Goal: Information Seeking & Learning: Check status

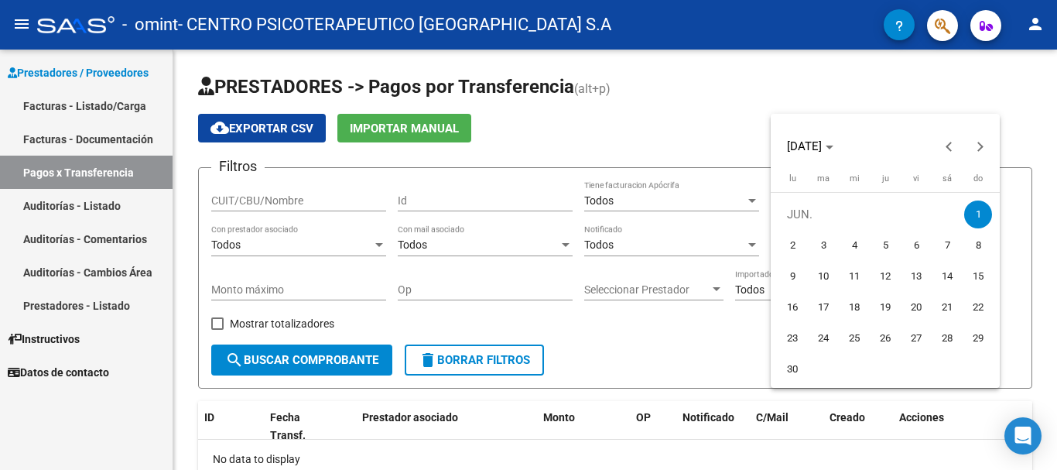
scroll to position [97, 0]
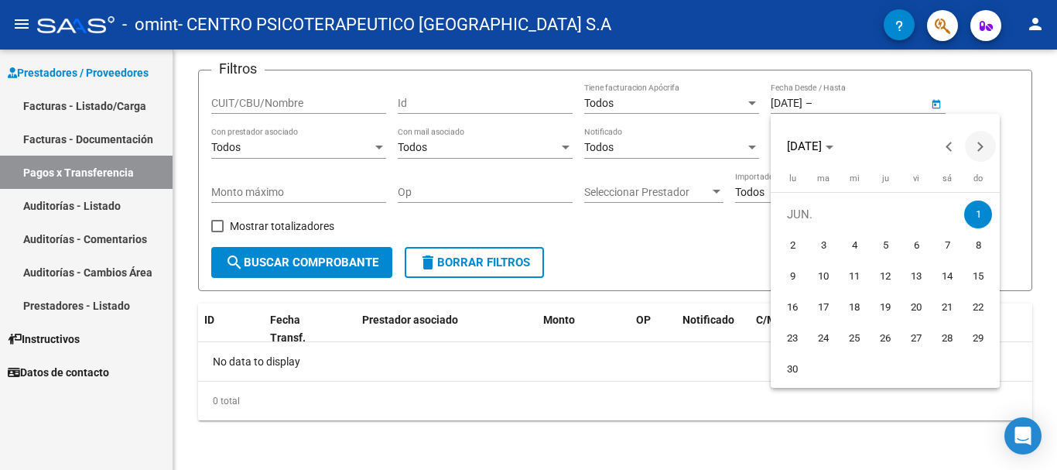
click at [983, 145] on span "Next month" at bounding box center [980, 146] width 31 height 31
click at [883, 96] on div at bounding box center [528, 235] width 1057 height 470
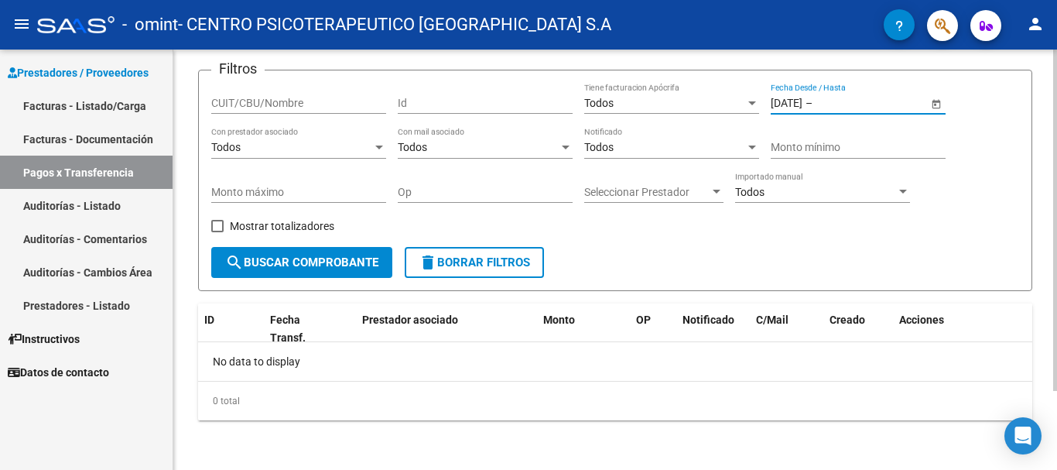
click at [934, 103] on span "Open calendar" at bounding box center [936, 103] width 37 height 37
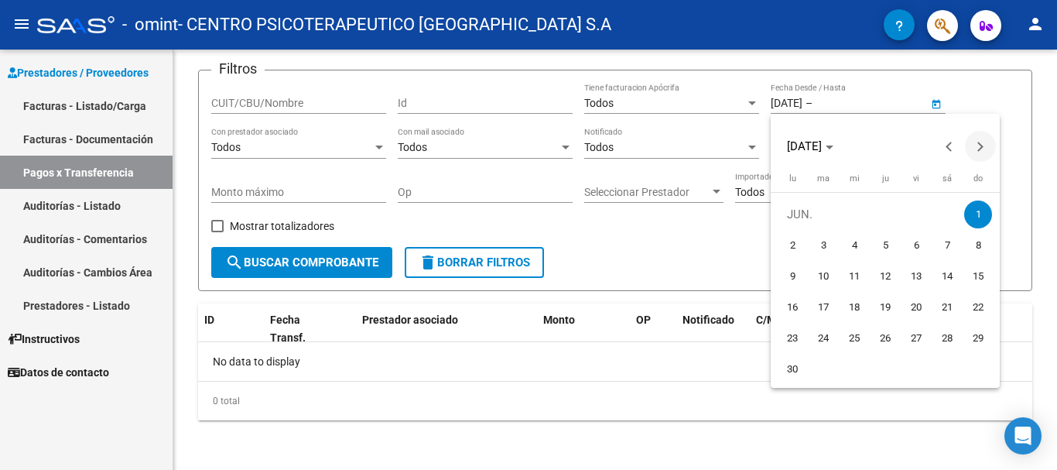
click at [982, 150] on span "Next month" at bounding box center [980, 146] width 31 height 31
click at [985, 145] on span "Next month" at bounding box center [980, 146] width 31 height 31
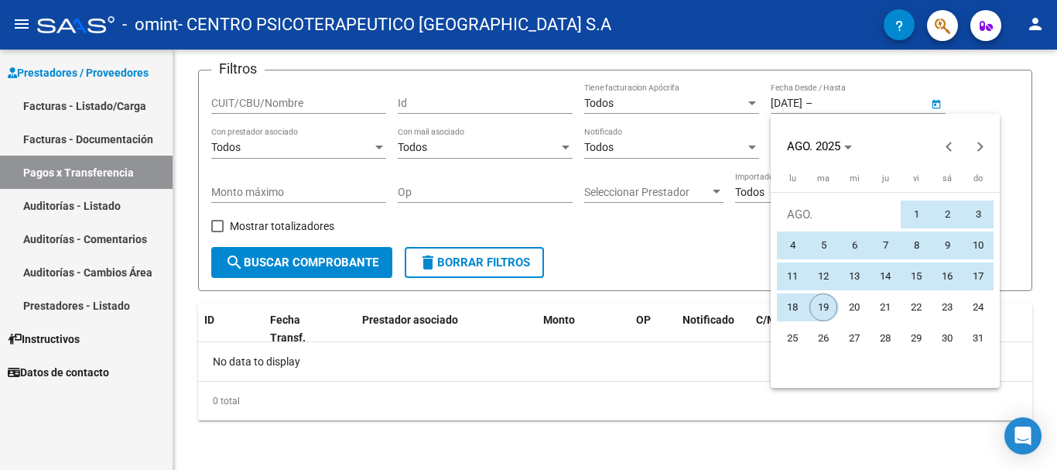
click at [821, 305] on span "19" at bounding box center [823, 307] width 28 height 28
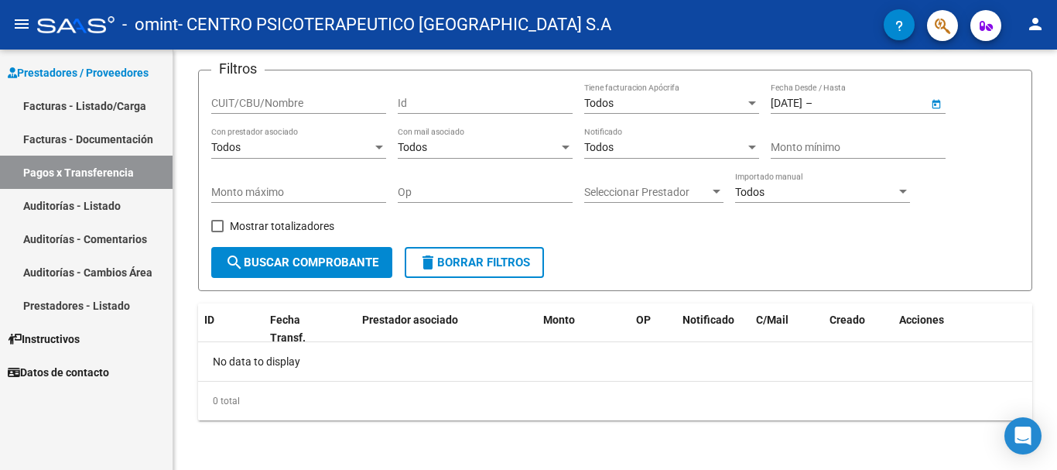
type input "[DATE]"
click at [855, 248] on form "Filtros CUIT/CBU/Nombre Id Todos Tiene facturacion Apócrifa [DATE] [DATE] – [DA…" at bounding box center [615, 180] width 834 height 221
click at [300, 266] on span "search Buscar Comprobante" at bounding box center [301, 262] width 153 height 14
click at [313, 268] on span "search Buscar Comprobante" at bounding box center [301, 262] width 153 height 14
drag, startPoint x: 275, startPoint y: 330, endPoint x: 403, endPoint y: 320, distance: 128.0
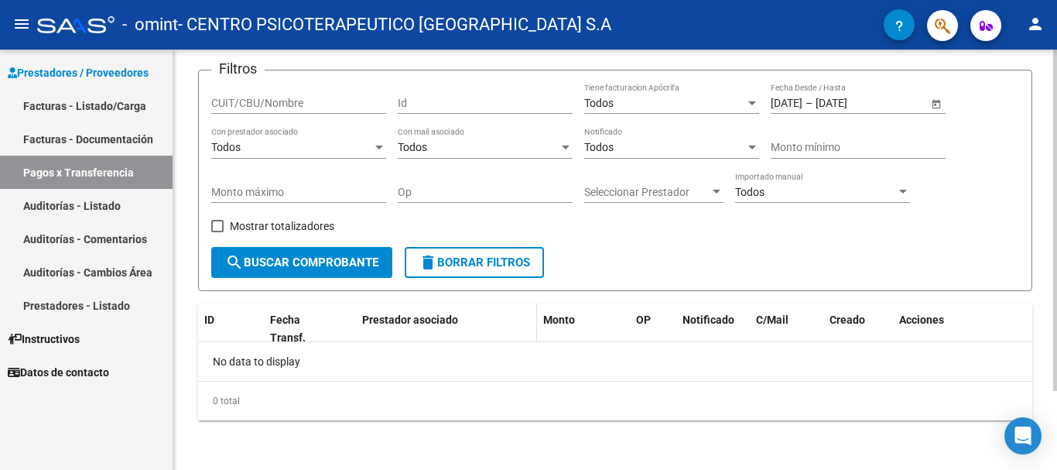
click at [277, 328] on div "Fecha Transf." at bounding box center [298, 329] width 57 height 36
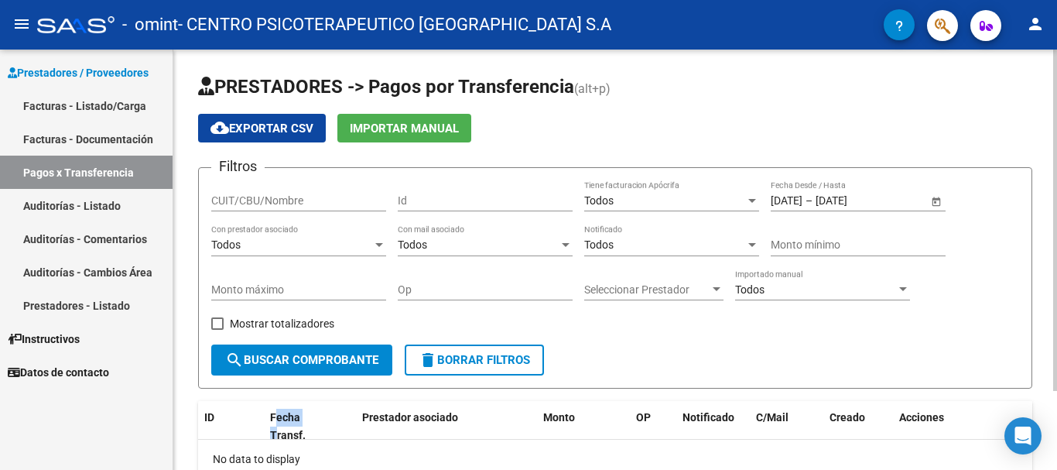
click at [933, 200] on span "Open calendar" at bounding box center [936, 201] width 37 height 37
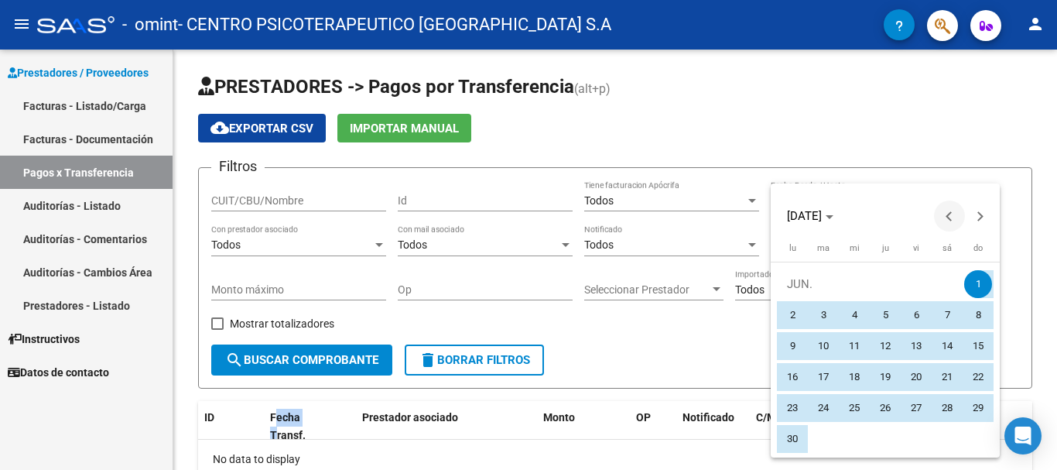
click at [945, 215] on span "Previous month" at bounding box center [949, 215] width 31 height 31
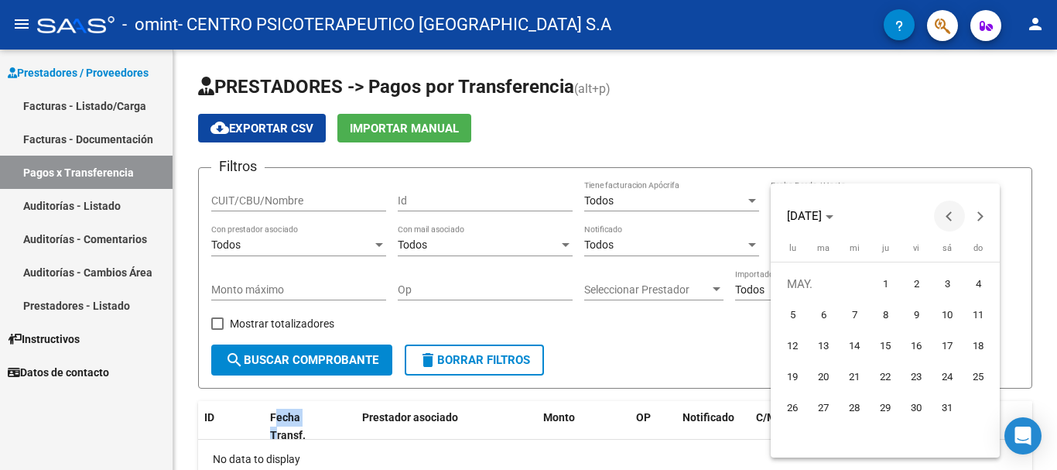
click at [945, 215] on span "Previous month" at bounding box center [949, 215] width 31 height 31
click at [945, 216] on button "Previous month" at bounding box center [949, 215] width 31 height 31
click at [945, 217] on button "Previous month" at bounding box center [949, 215] width 31 height 31
click at [945, 217] on span "Previous month" at bounding box center [949, 215] width 31 height 31
click at [857, 321] on span "1" at bounding box center [854, 315] width 28 height 28
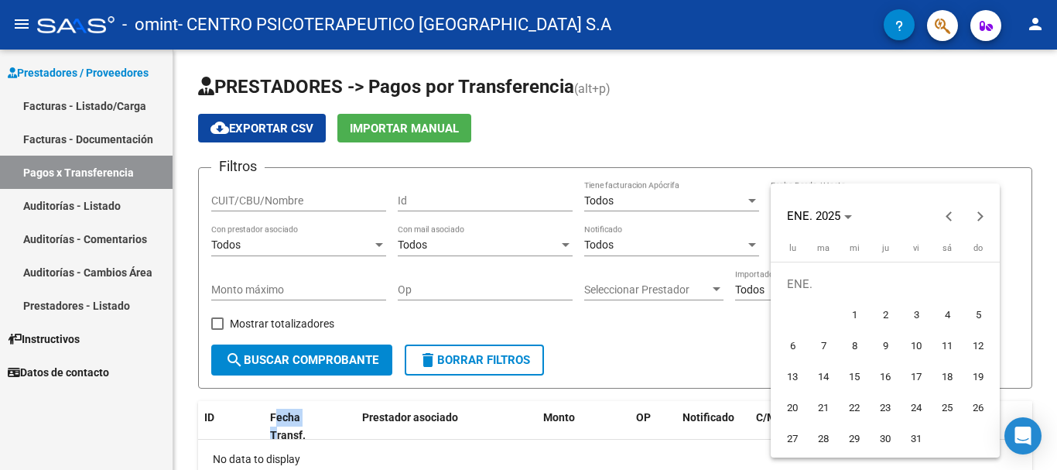
type input "[DATE]"
click at [857, 320] on span "1" at bounding box center [854, 315] width 28 height 28
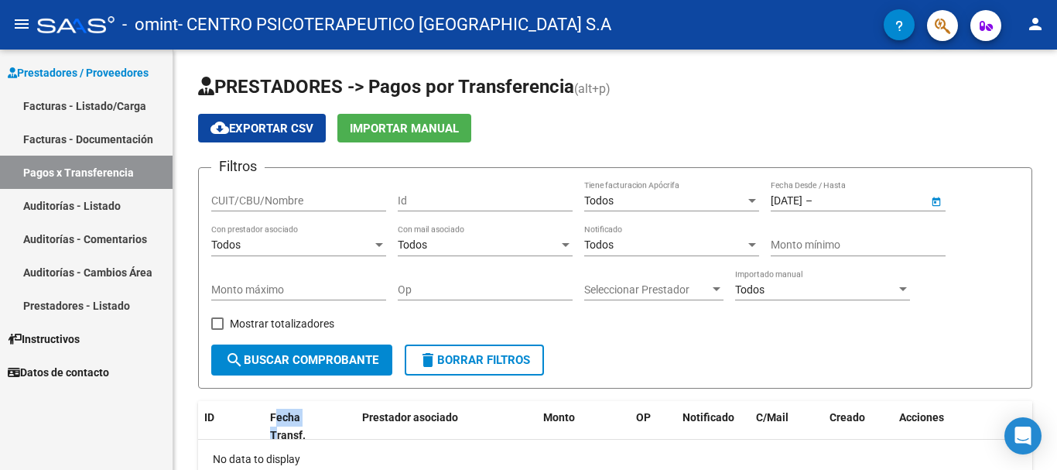
type input "[DATE]"
click at [932, 198] on span "Open calendar" at bounding box center [936, 201] width 37 height 37
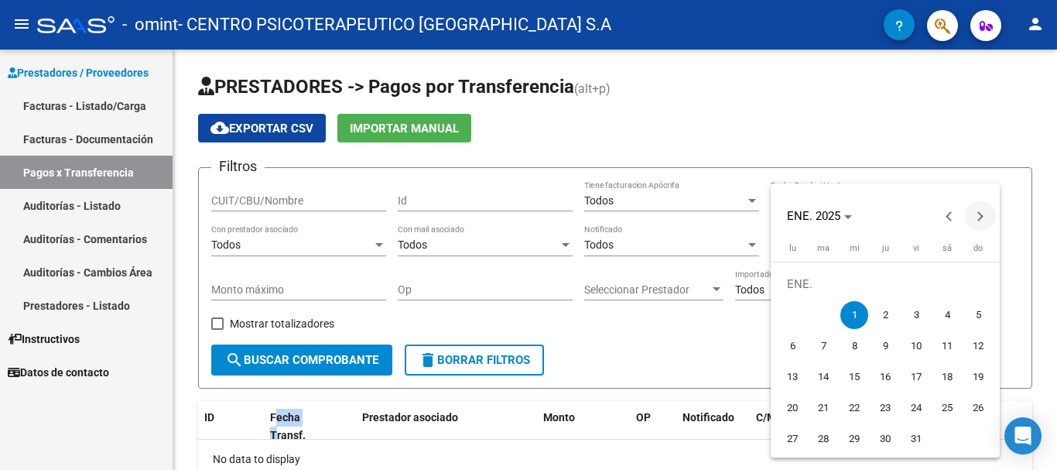
click at [976, 221] on span "Next month" at bounding box center [980, 215] width 31 height 31
click at [977, 221] on span "Next month" at bounding box center [980, 215] width 31 height 31
click at [976, 222] on span "Next month" at bounding box center [980, 215] width 31 height 31
click at [976, 223] on span "Next month" at bounding box center [980, 215] width 31 height 31
click at [975, 223] on span "Next month" at bounding box center [980, 215] width 31 height 31
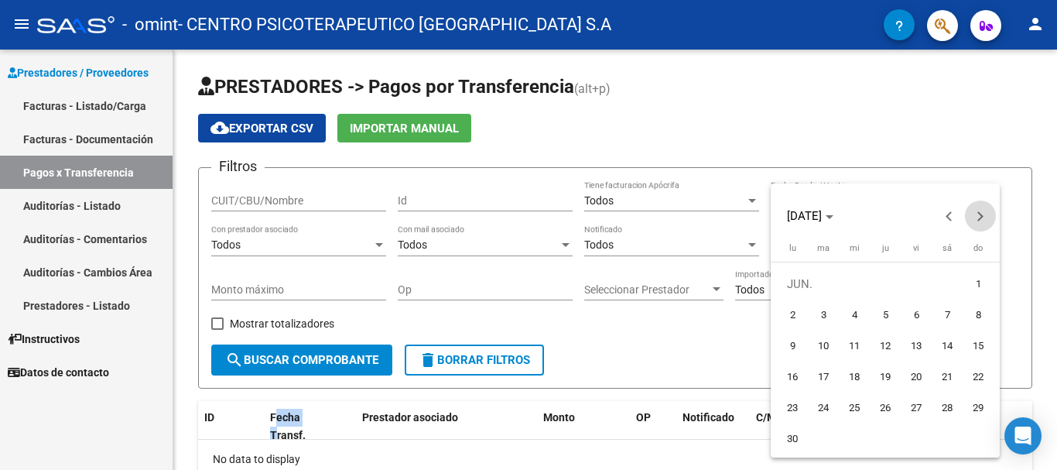
click at [975, 223] on span "Next month" at bounding box center [980, 215] width 31 height 31
click at [823, 383] on span "19" at bounding box center [823, 377] width 28 height 28
type input "[DATE]"
click at [825, 376] on span "19" at bounding box center [823, 377] width 28 height 28
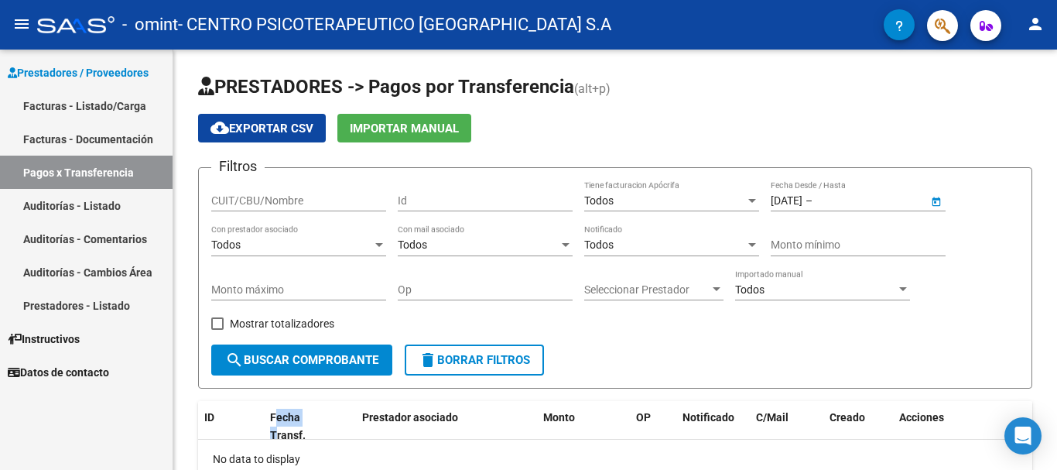
type input "[DATE]"
click at [802, 202] on input "[DATE]" at bounding box center [787, 200] width 32 height 13
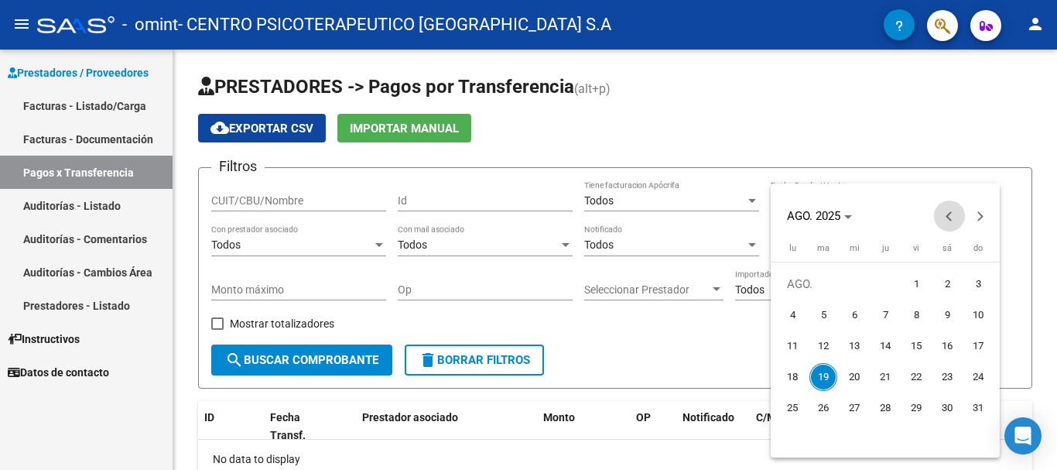
click at [959, 214] on span "Previous month" at bounding box center [949, 215] width 31 height 31
click at [955, 217] on button "Previous month" at bounding box center [949, 215] width 31 height 31
click at [954, 217] on button "Previous month" at bounding box center [949, 215] width 31 height 31
click at [953, 217] on button "Previous month" at bounding box center [949, 215] width 31 height 31
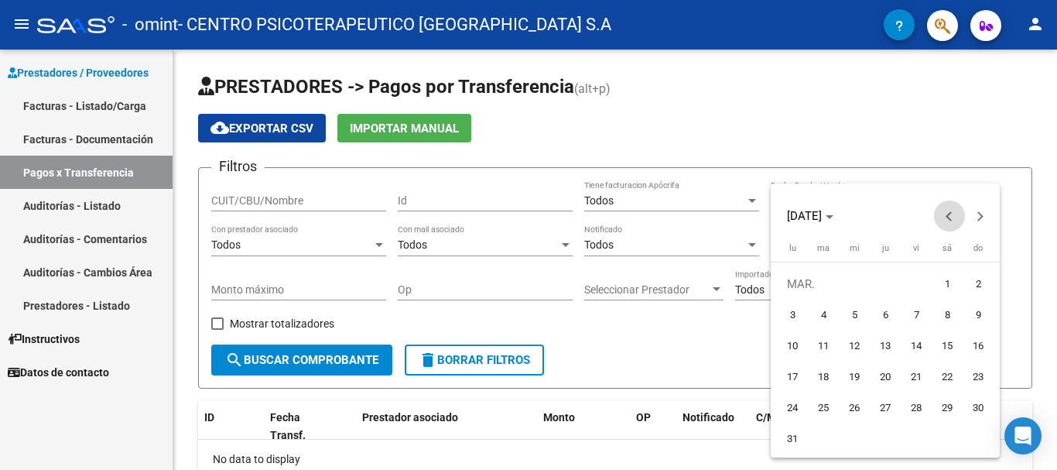
click at [952, 217] on button "Previous month" at bounding box center [949, 215] width 31 height 31
click at [845, 313] on span "1" at bounding box center [854, 315] width 28 height 28
type input "[DATE]"
click at [733, 317] on div at bounding box center [528, 235] width 1057 height 470
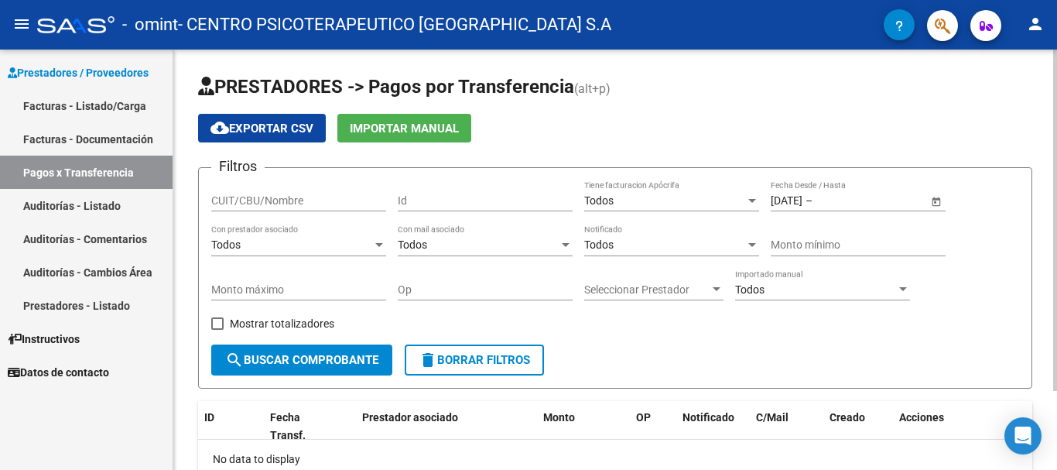
click at [933, 196] on span "Open calendar" at bounding box center [936, 201] width 37 height 37
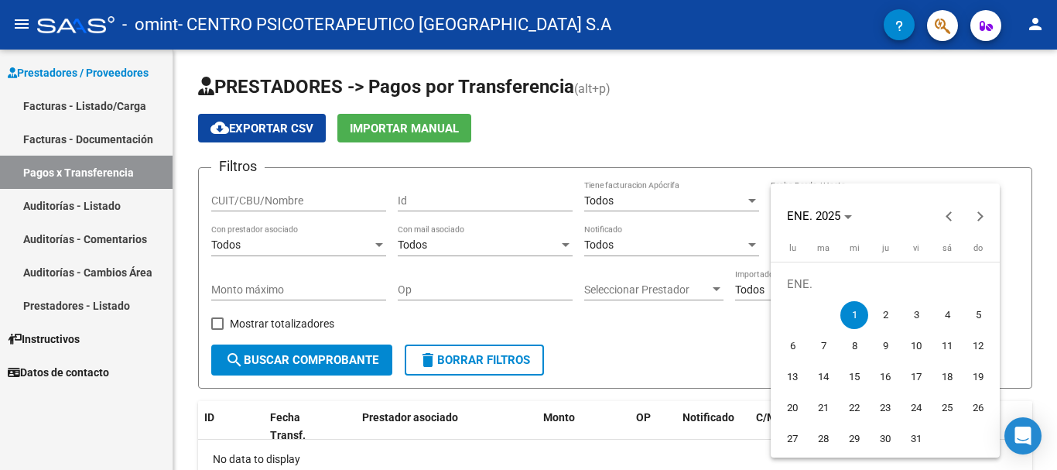
drag, startPoint x: 712, startPoint y: 347, endPoint x: 726, endPoint y: 329, distance: 22.6
click at [712, 348] on div at bounding box center [528, 235] width 1057 height 470
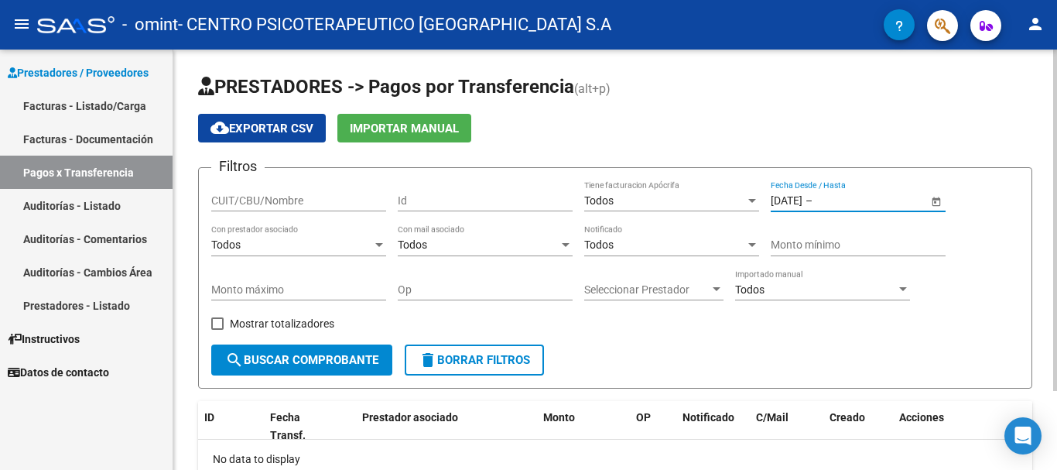
click at [873, 205] on input "text" at bounding box center [853, 200] width 76 height 13
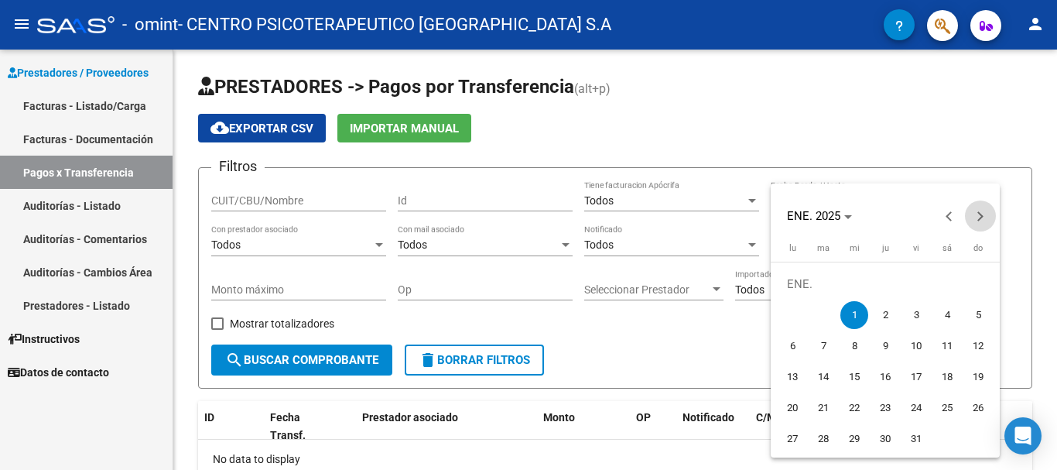
click at [973, 216] on button "Next month" at bounding box center [980, 215] width 31 height 31
click at [972, 216] on button "Next month" at bounding box center [980, 215] width 31 height 31
click at [972, 216] on span "Next month" at bounding box center [980, 215] width 31 height 31
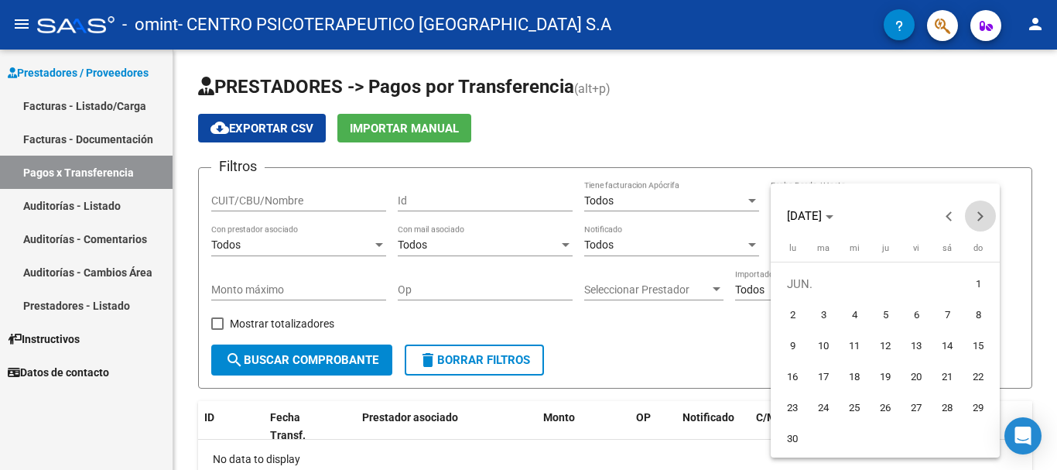
click at [972, 216] on span "Next month" at bounding box center [980, 215] width 31 height 31
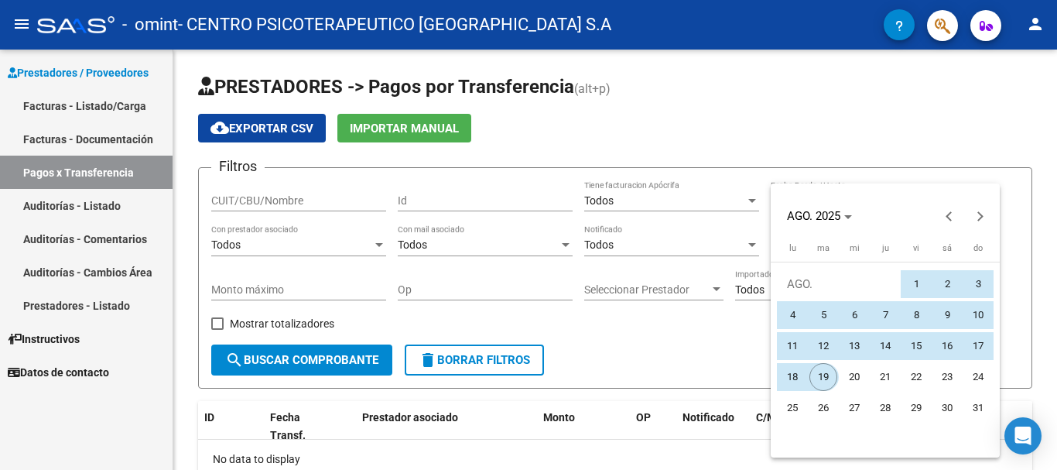
click at [826, 367] on button "19" at bounding box center [823, 376] width 31 height 31
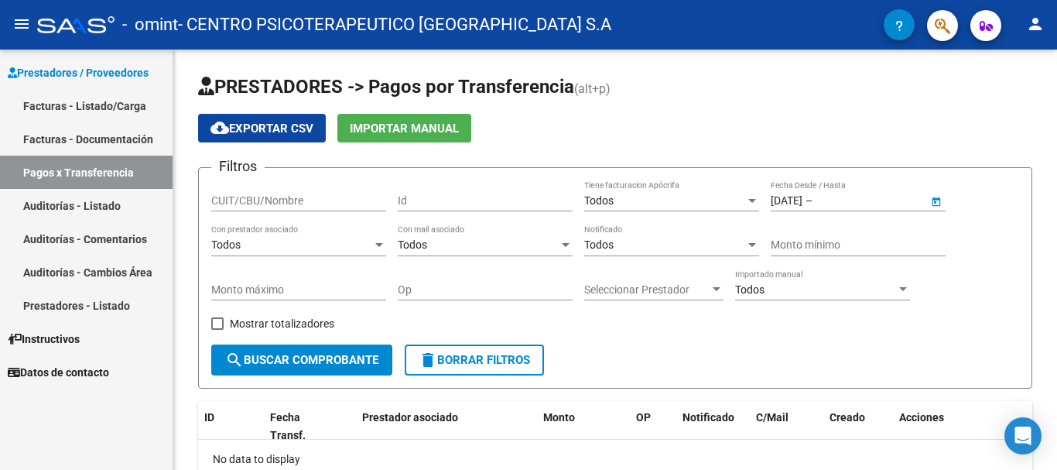
type input "[DATE]"
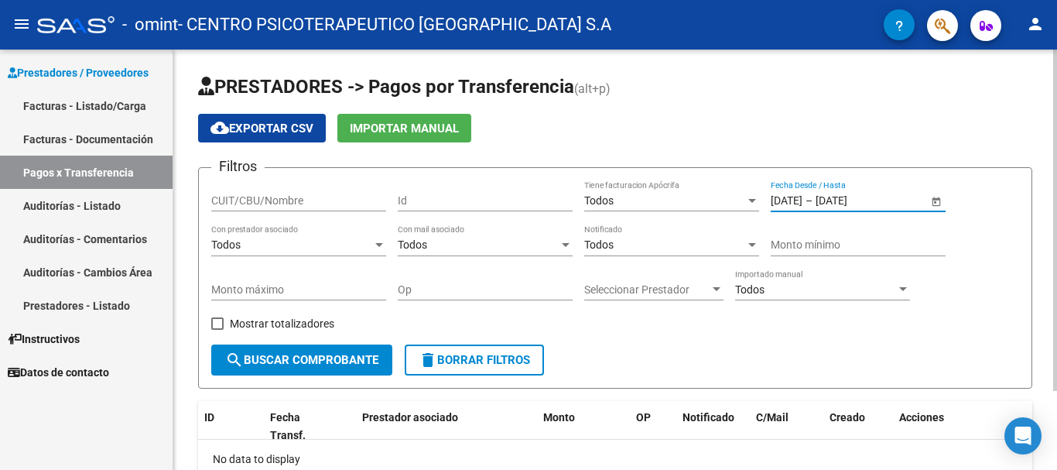
click at [996, 322] on div "Filtros CUIT/CBU/Nombre Id Todos Tiene facturacion Apócrifa [DATE] [DATE] – [DA…" at bounding box center [615, 262] width 808 height 164
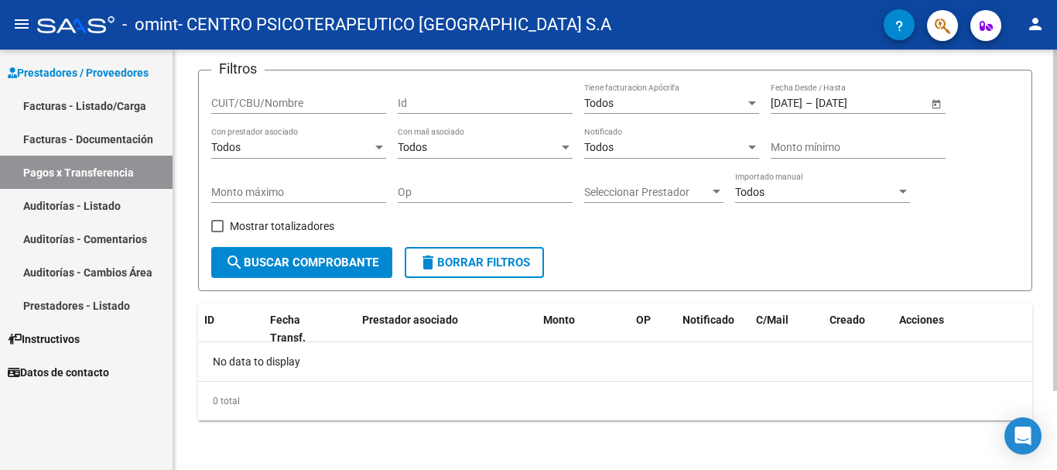
click at [314, 261] on span "search Buscar Comprobante" at bounding box center [301, 262] width 153 height 14
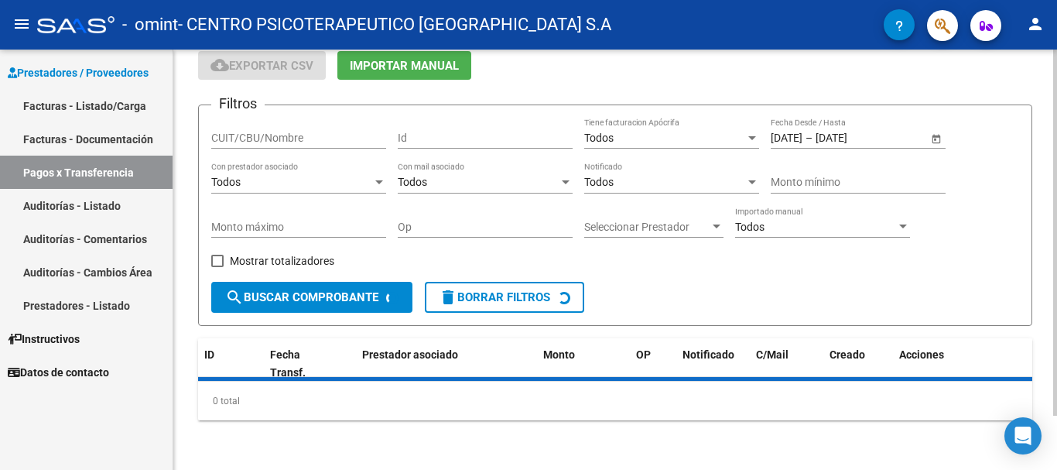
scroll to position [97, 0]
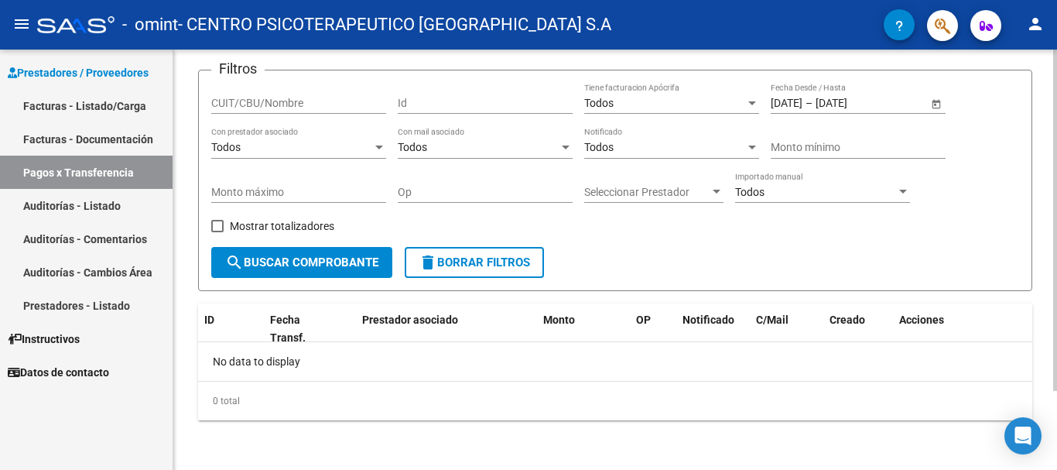
click at [357, 263] on span "search Buscar Comprobante" at bounding box center [301, 262] width 153 height 14
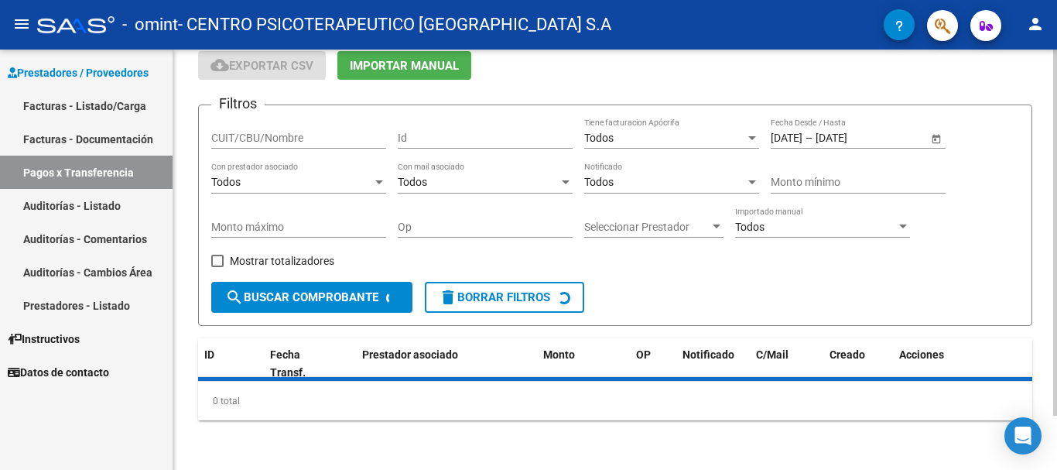
click at [357, 263] on div "Filtros CUIT/CBU/Nombre Id Todos Tiene facturacion Apócrifa [DATE] [DATE] – [DA…" at bounding box center [615, 200] width 808 height 164
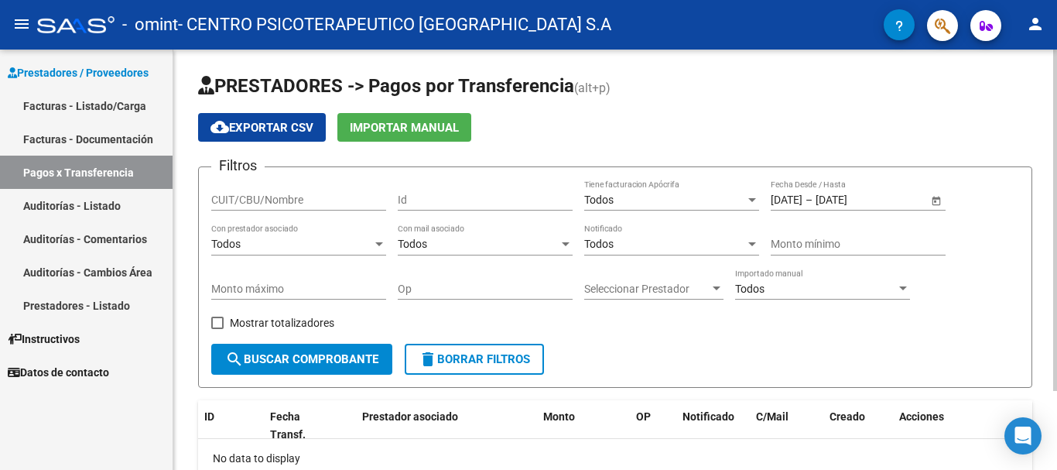
scroll to position [0, 0]
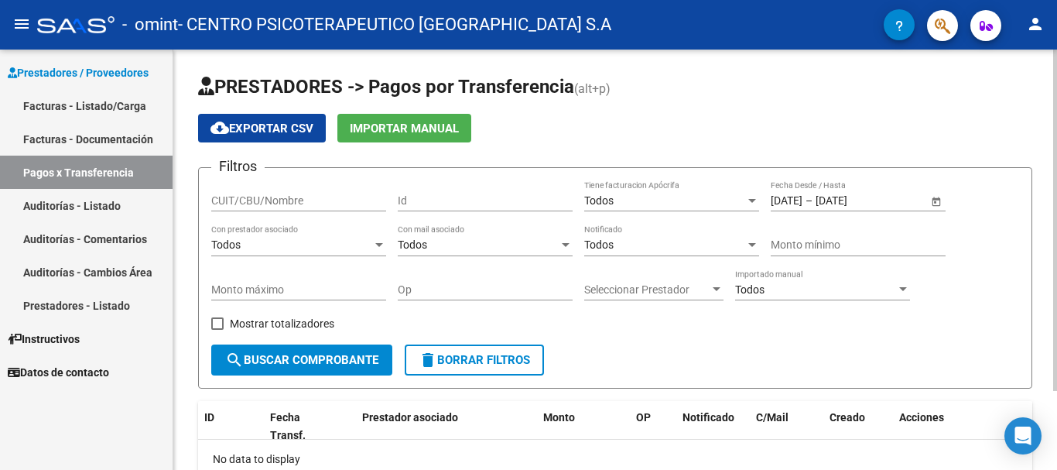
click at [326, 193] on div "CUIT/CBU/Nombre" at bounding box center [298, 195] width 175 height 31
click at [443, 193] on div "Id" at bounding box center [485, 195] width 175 height 31
click at [646, 206] on div "Todos" at bounding box center [664, 200] width 161 height 13
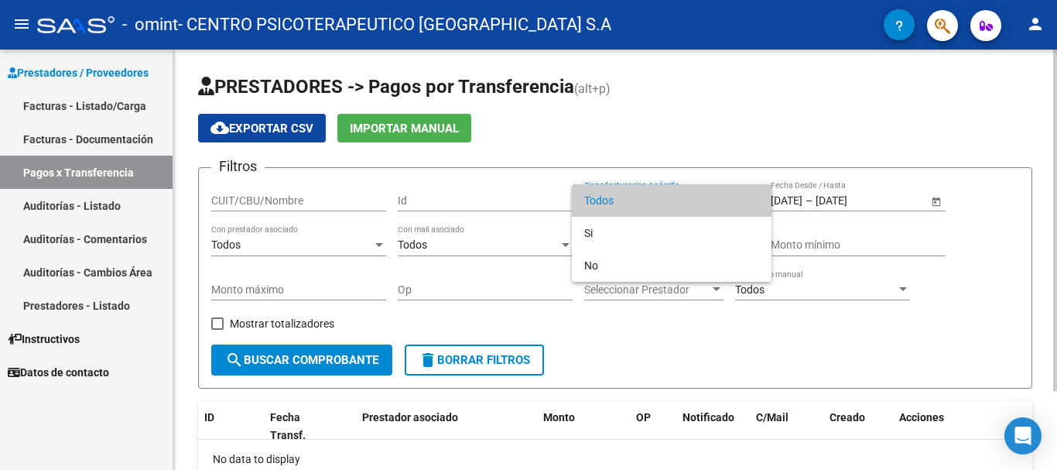
click at [646, 207] on span "Todos" at bounding box center [671, 200] width 175 height 32
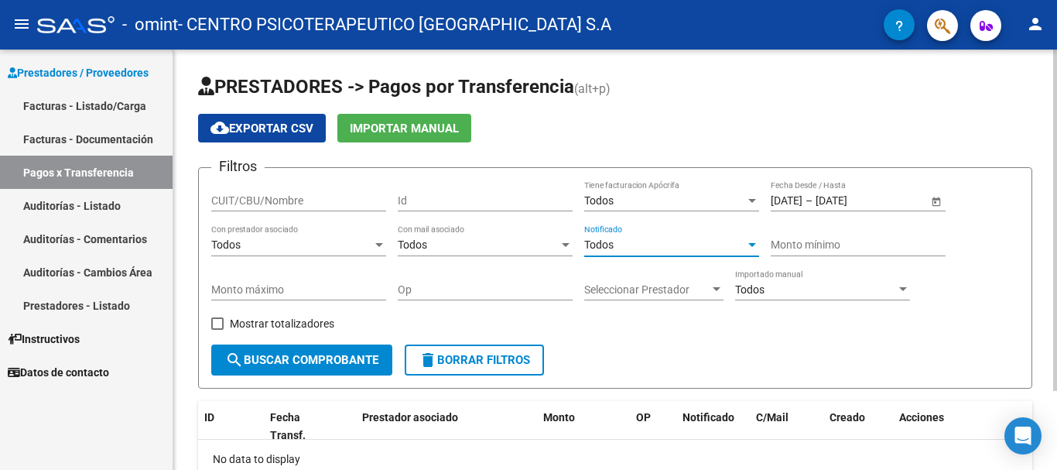
click at [670, 244] on div "Todos" at bounding box center [664, 244] width 161 height 13
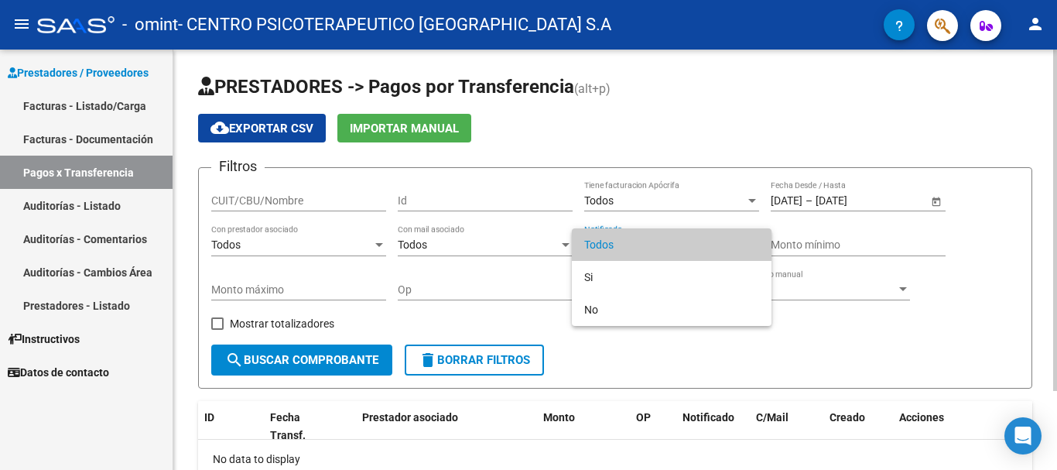
click at [670, 244] on span "Todos" at bounding box center [671, 244] width 175 height 32
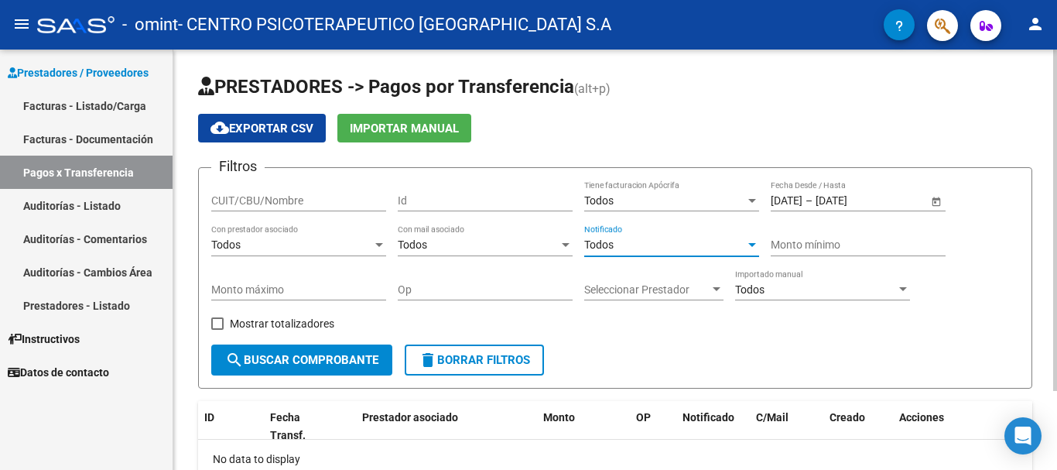
click at [835, 250] on input "Monto mínimo" at bounding box center [858, 244] width 175 height 13
click at [846, 350] on form "Filtros CUIT/CBU/Nombre Id Todos Tiene facturacion Apócrifa [DATE] [DATE] – [DA…" at bounding box center [615, 277] width 834 height 221
click at [912, 289] on app-bool-drop-down "Todos Importado manual" at bounding box center [828, 289] width 186 height 12
click at [900, 289] on div at bounding box center [903, 289] width 8 height 4
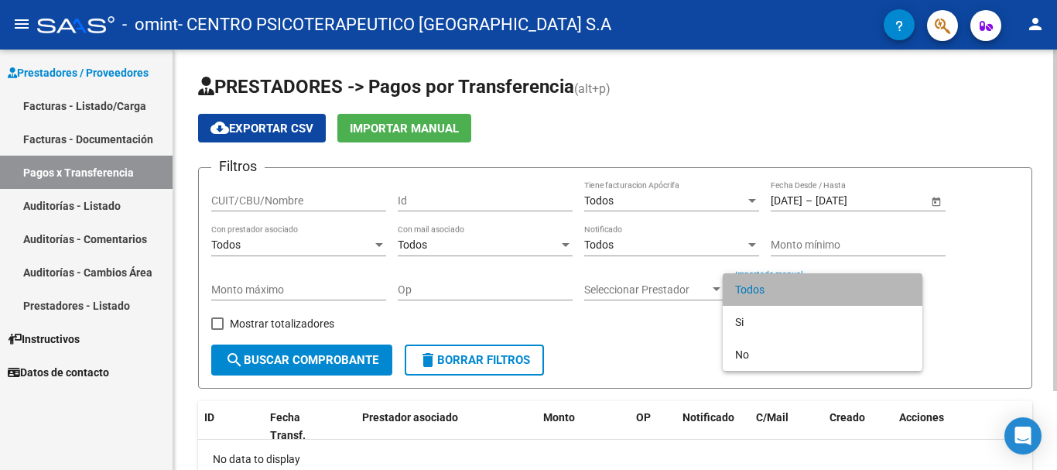
click at [900, 289] on span "Todos" at bounding box center [822, 289] width 175 height 32
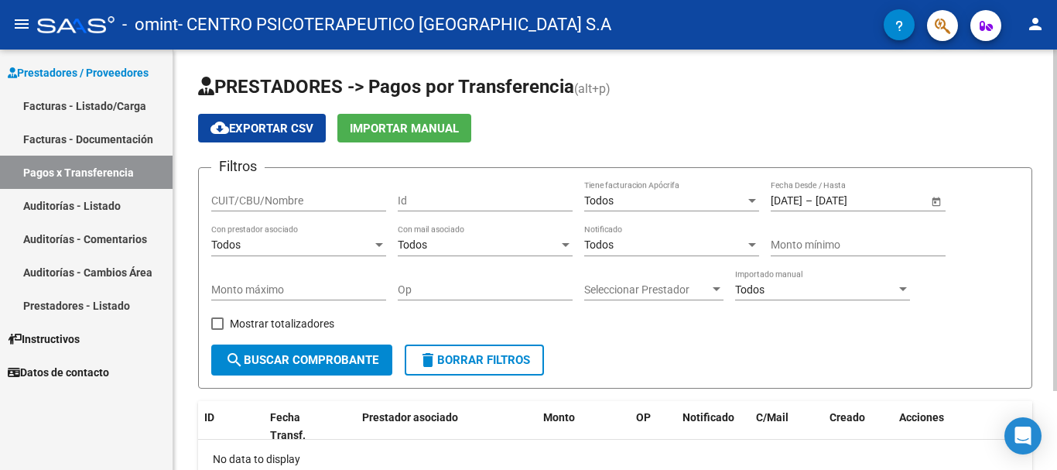
click at [670, 342] on div "Filtros CUIT/CBU/Nombre Id Todos Tiene facturacion Apócrifa [DATE] [DATE] – [DA…" at bounding box center [615, 262] width 808 height 164
click at [713, 286] on div at bounding box center [716, 289] width 14 height 12
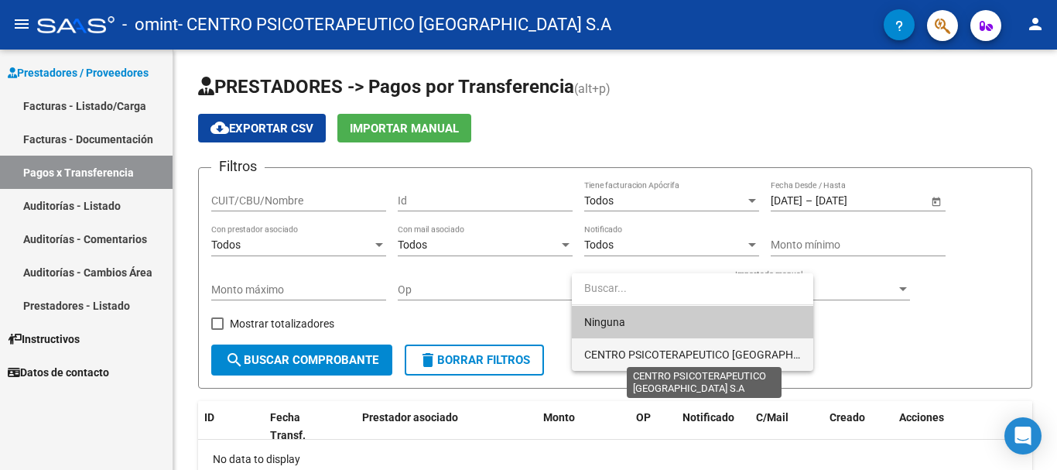
click at [695, 356] on span "CENTRO PSICOTERAPEUTICO [GEOGRAPHIC_DATA] S.A" at bounding box center [719, 354] width 271 height 12
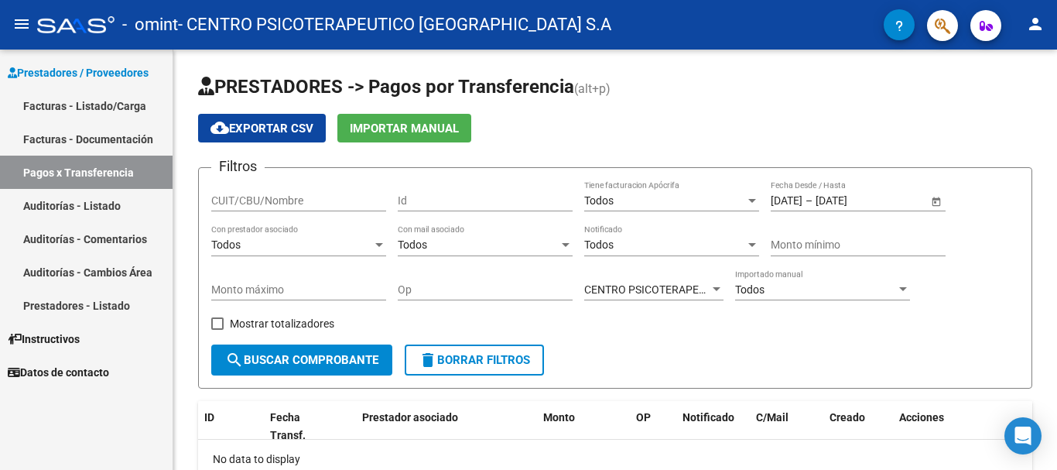
click at [695, 356] on form "Filtros CUIT/CBU/Nombre Id Todos Tiene facturacion Apócrifa [DATE] [DATE] – [DA…" at bounding box center [615, 277] width 834 height 221
click at [336, 361] on span "search Buscar Comprobante" at bounding box center [301, 360] width 153 height 14
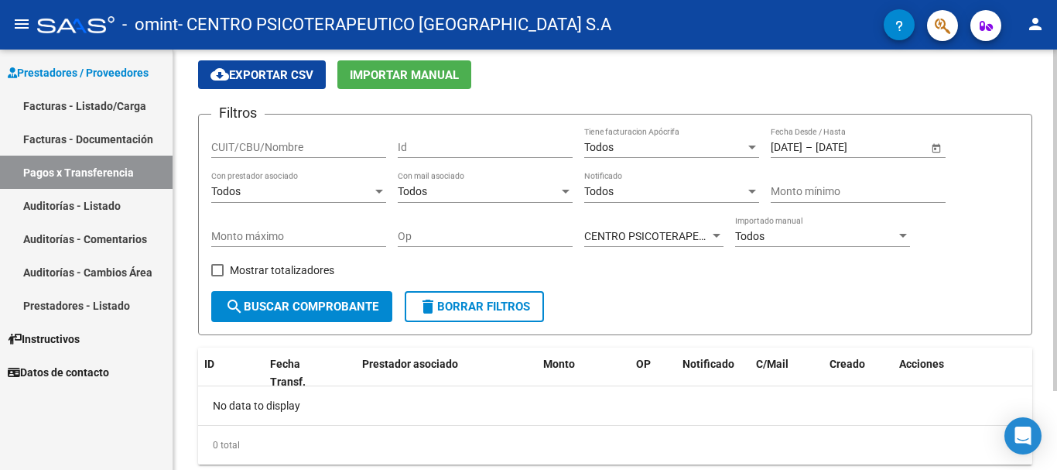
scroll to position [20, 0]
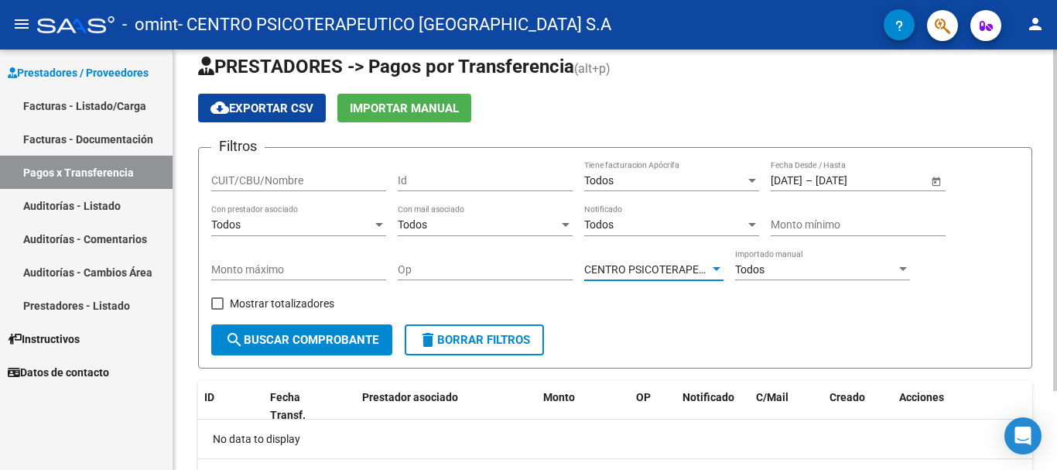
click at [711, 268] on div at bounding box center [716, 269] width 14 height 12
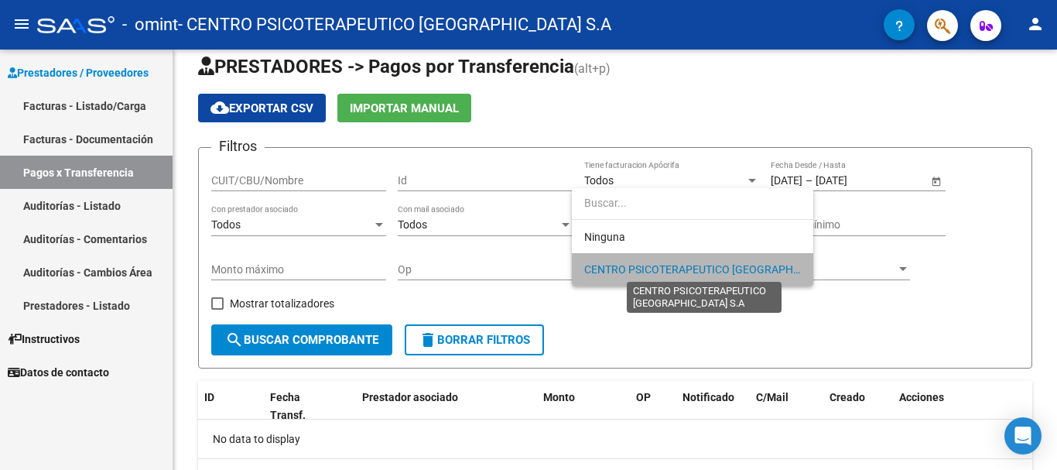
click at [710, 270] on span "CENTRO PSICOTERAPEUTICO [GEOGRAPHIC_DATA] S.A" at bounding box center [719, 269] width 271 height 12
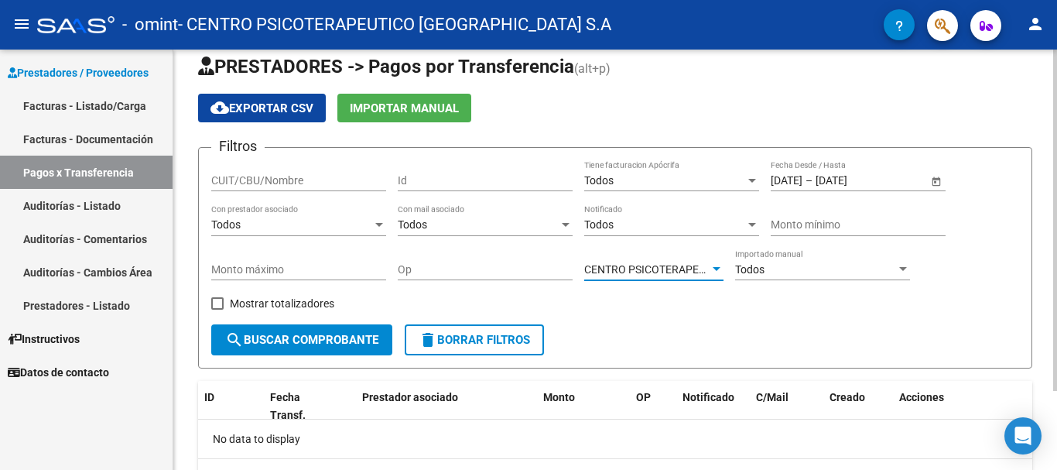
click at [732, 183] on div "Todos" at bounding box center [664, 180] width 161 height 13
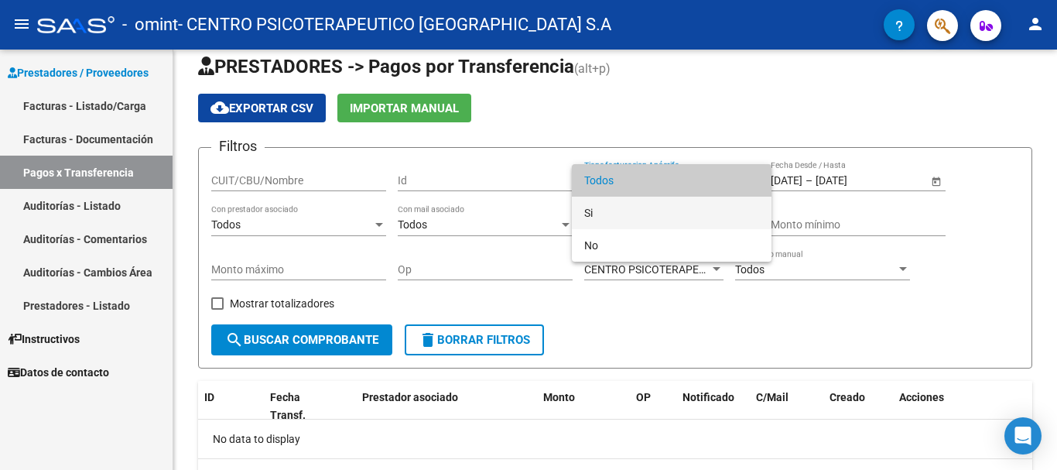
click at [613, 216] on span "Si" at bounding box center [671, 212] width 175 height 32
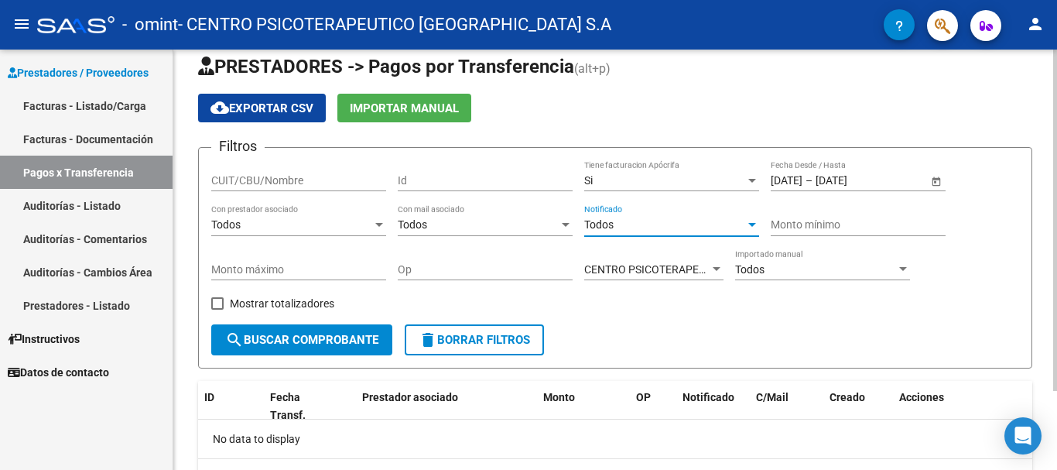
click at [666, 227] on div "Todos" at bounding box center [664, 224] width 161 height 13
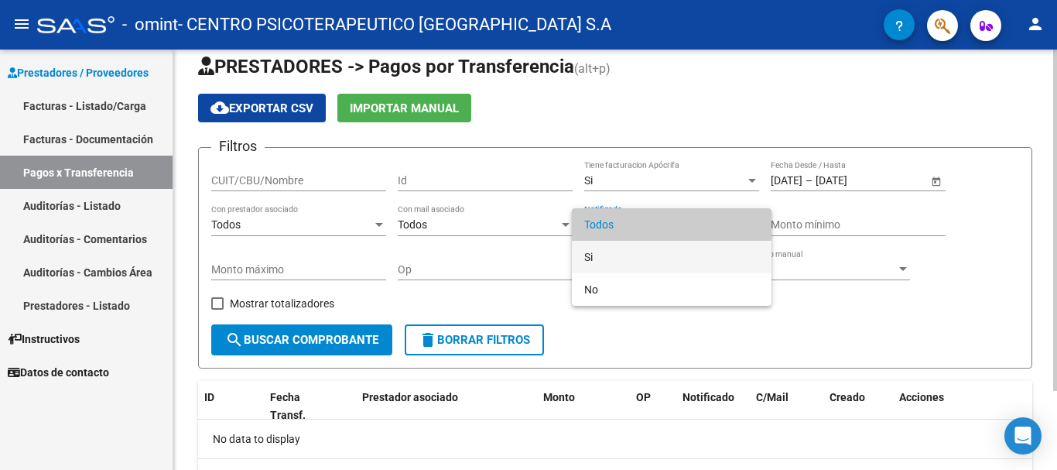
click at [642, 255] on span "Si" at bounding box center [671, 257] width 175 height 32
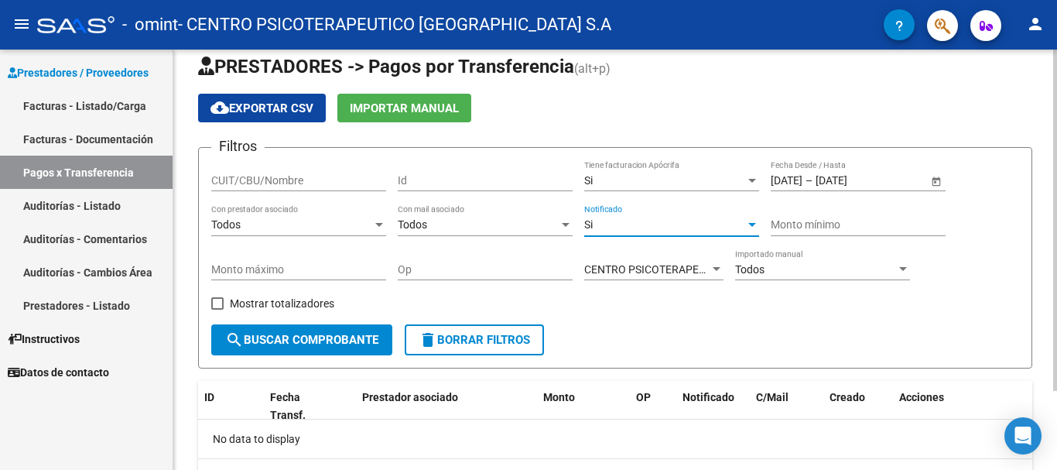
click at [293, 338] on span "search Buscar Comprobante" at bounding box center [301, 340] width 153 height 14
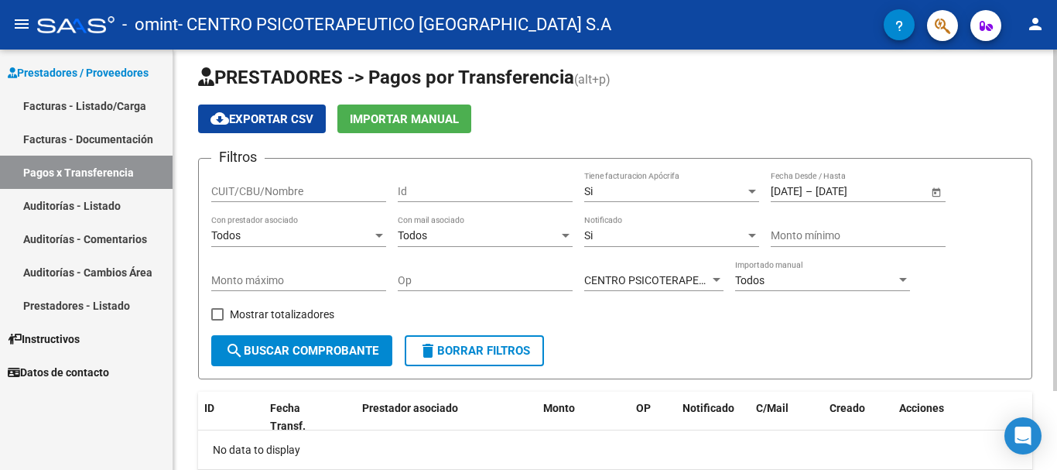
scroll to position [0, 0]
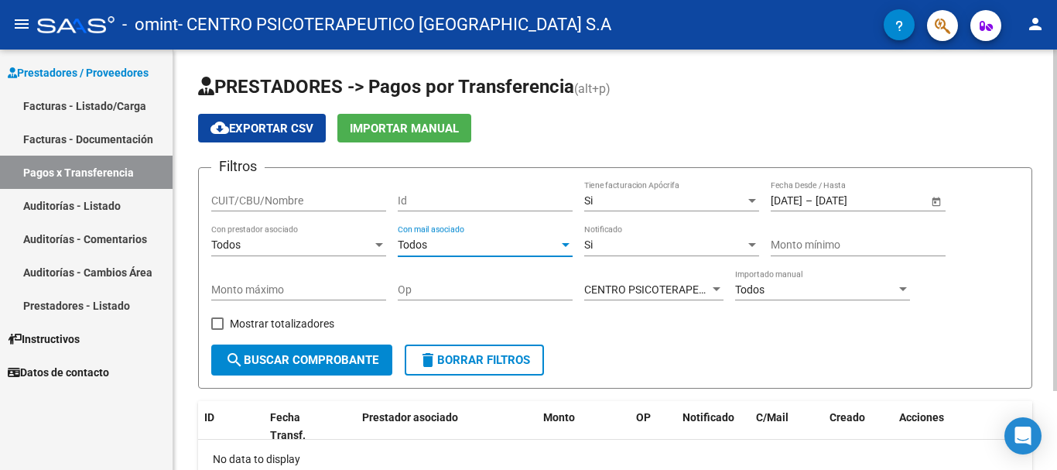
click at [460, 241] on div "Todos" at bounding box center [478, 244] width 161 height 13
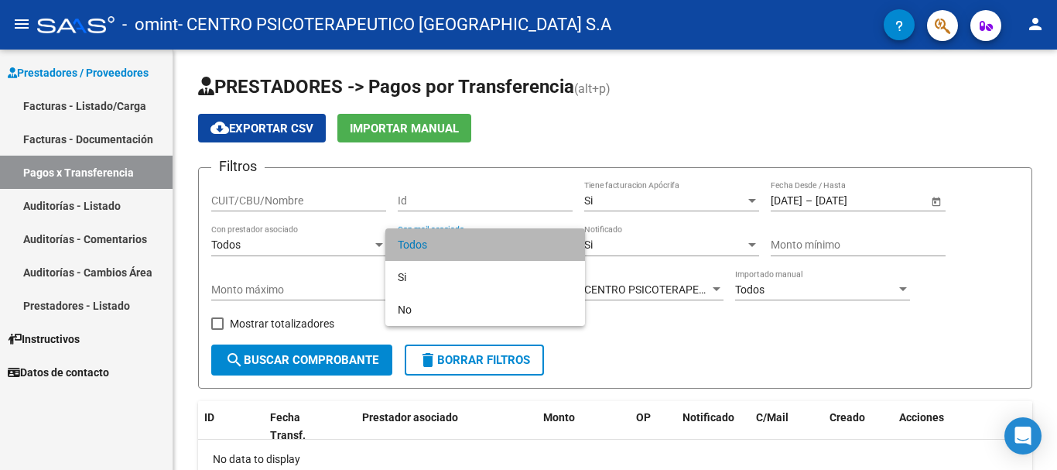
click at [460, 246] on span "Todos" at bounding box center [485, 244] width 175 height 32
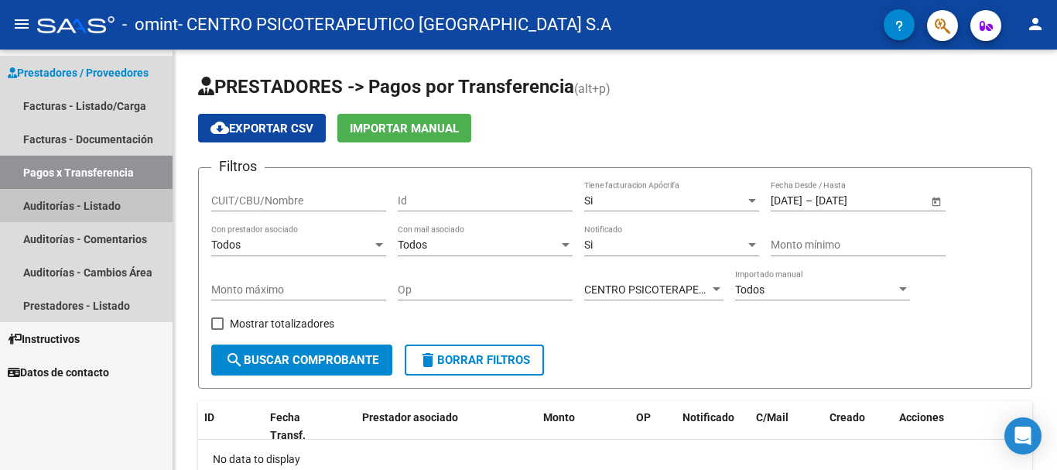
click at [108, 204] on link "Auditorías - Listado" at bounding box center [86, 205] width 173 height 33
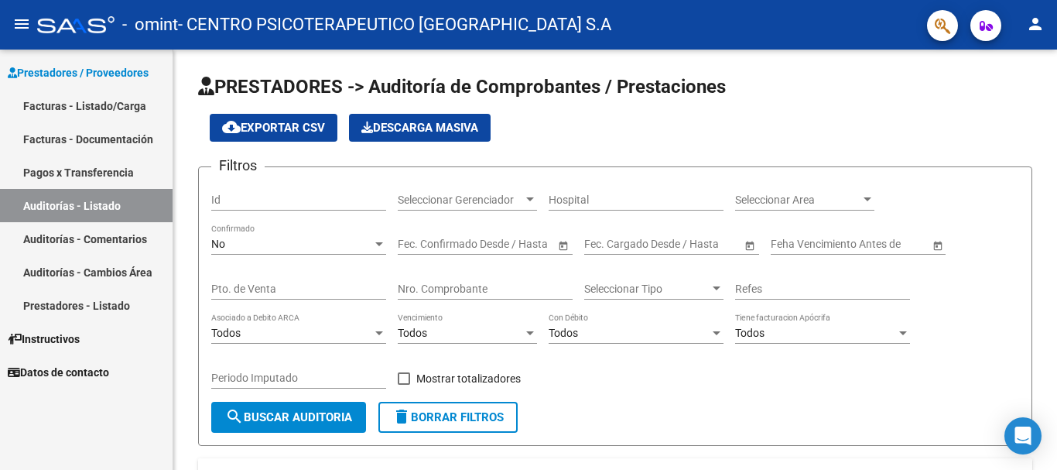
click at [63, 111] on link "Facturas - Listado/Carga" at bounding box center [86, 105] width 173 height 33
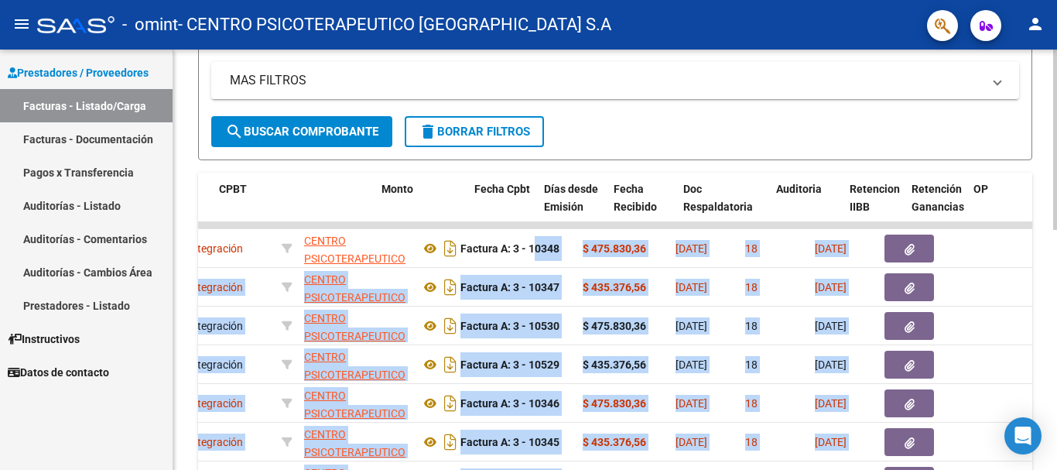
scroll to position [0, 650]
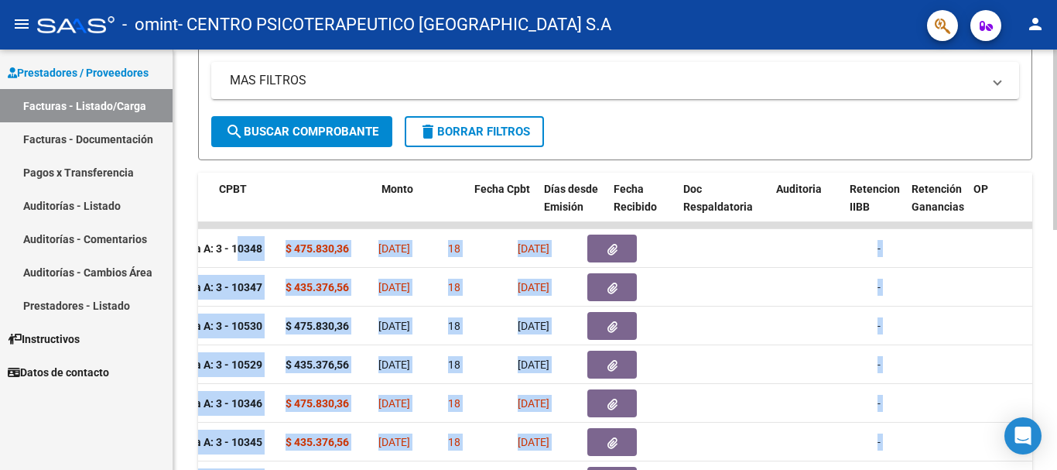
drag, startPoint x: 859, startPoint y: 249, endPoint x: 1056, endPoint y: 250, distance: 196.5
click at [1056, 250] on div "Video tutorial PRESTADORES -> Listado de CPBTs Emitidos por Prestadores / Prove…" at bounding box center [616, 225] width 887 height 969
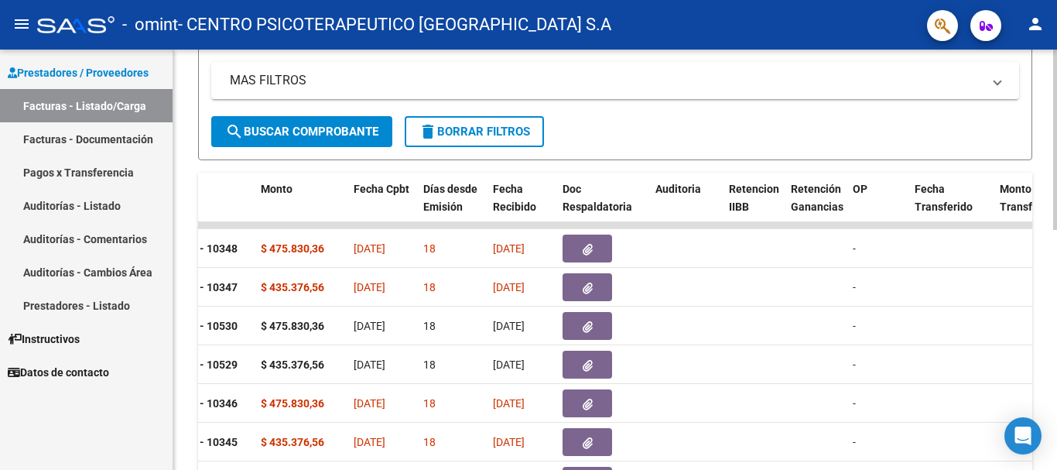
click at [713, 138] on form "Filtros Id Area Area Todos Confirmado Mostrar totalizadores FILTROS DEL COMPROB…" at bounding box center [615, 17] width 834 height 285
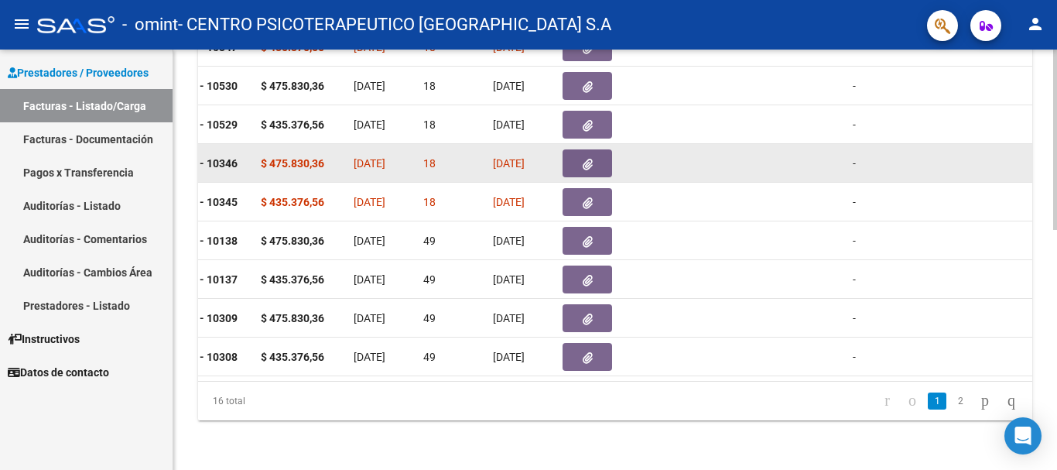
scroll to position [561, 0]
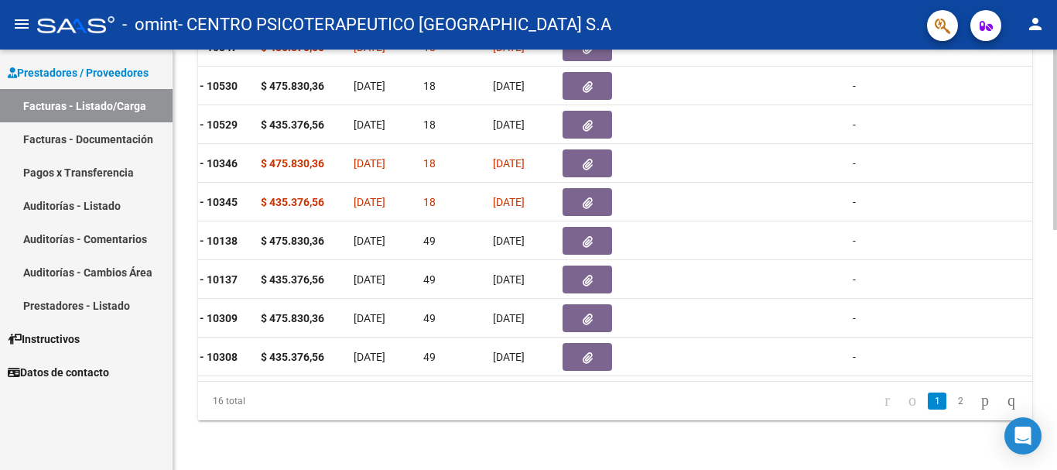
drag, startPoint x: 945, startPoint y: 403, endPoint x: 937, endPoint y: 397, distance: 9.9
click at [951, 402] on link "2" at bounding box center [960, 400] width 19 height 17
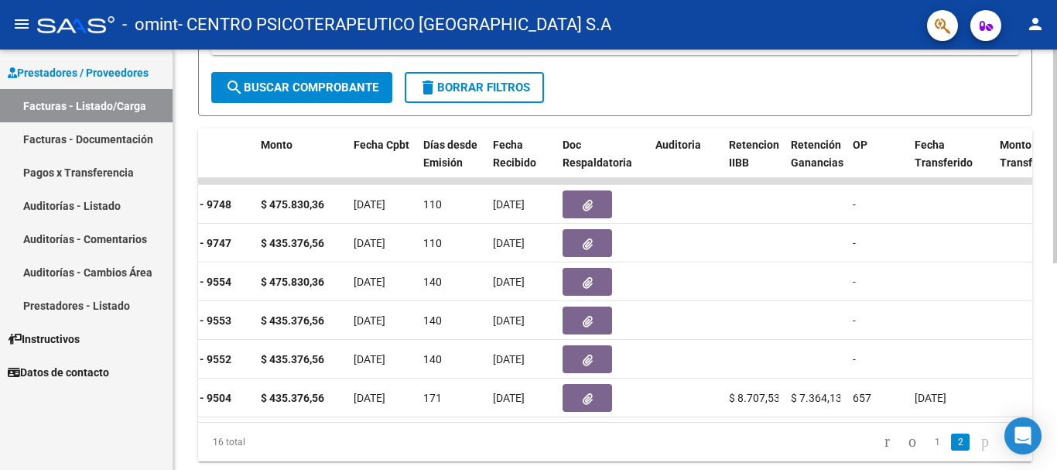
scroll to position [406, 0]
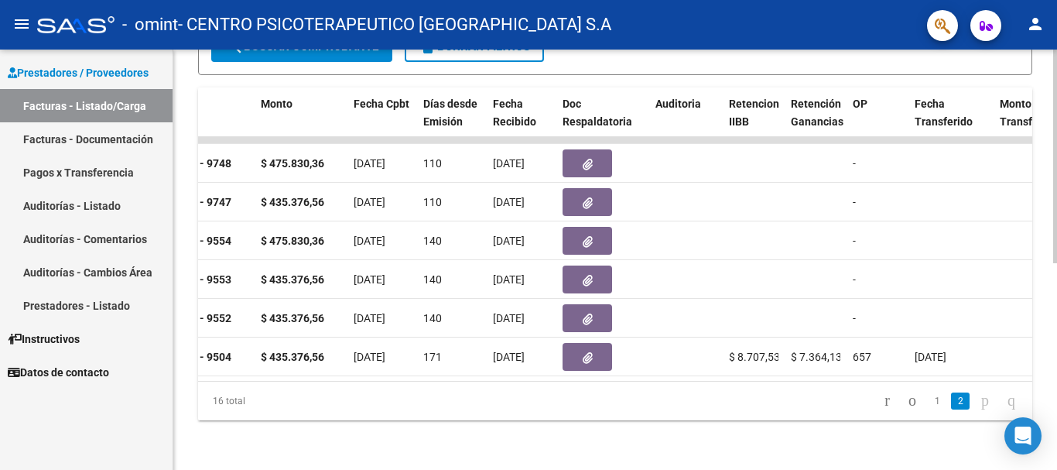
click at [906, 399] on icon "go to previous page" at bounding box center [912, 400] width 12 height 19
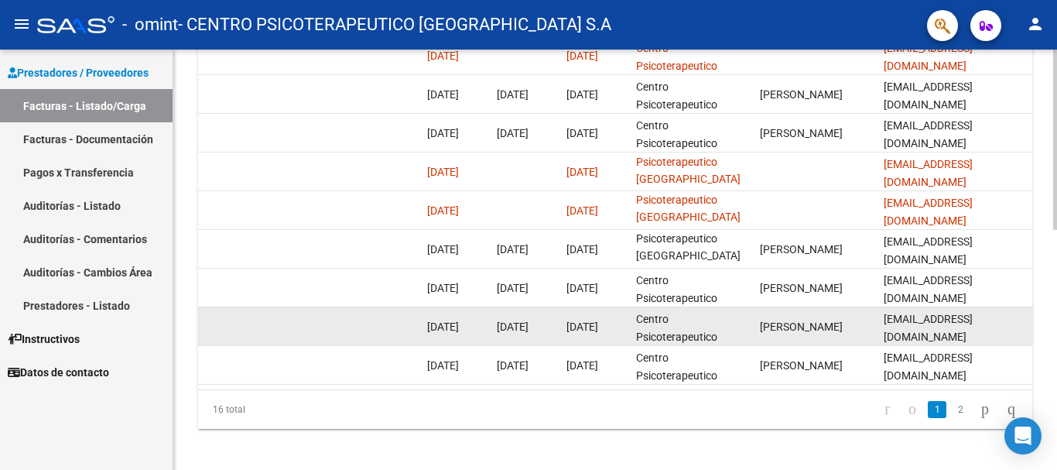
scroll to position [561, 0]
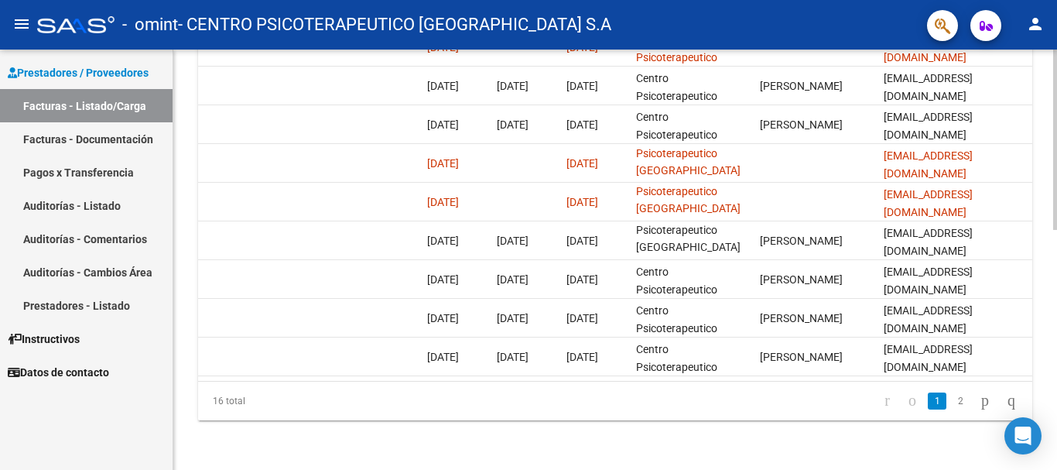
click at [951, 403] on link "2" at bounding box center [960, 400] width 19 height 17
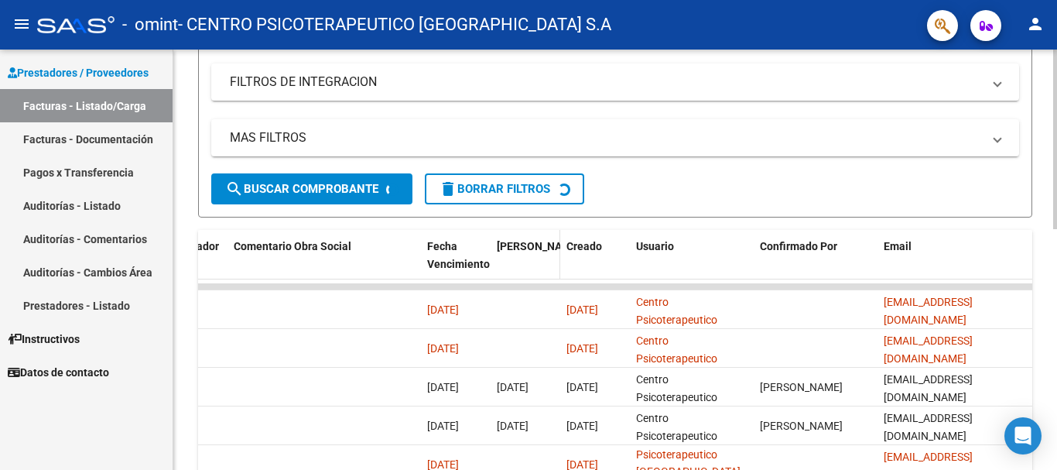
scroll to position [0, 0]
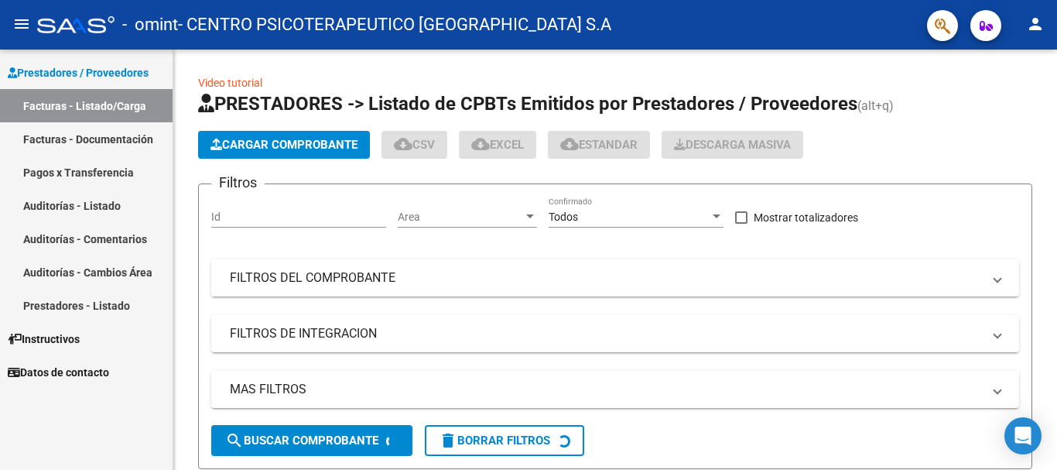
click at [77, 177] on link "Pagos x Transferencia" at bounding box center [86, 171] width 173 height 33
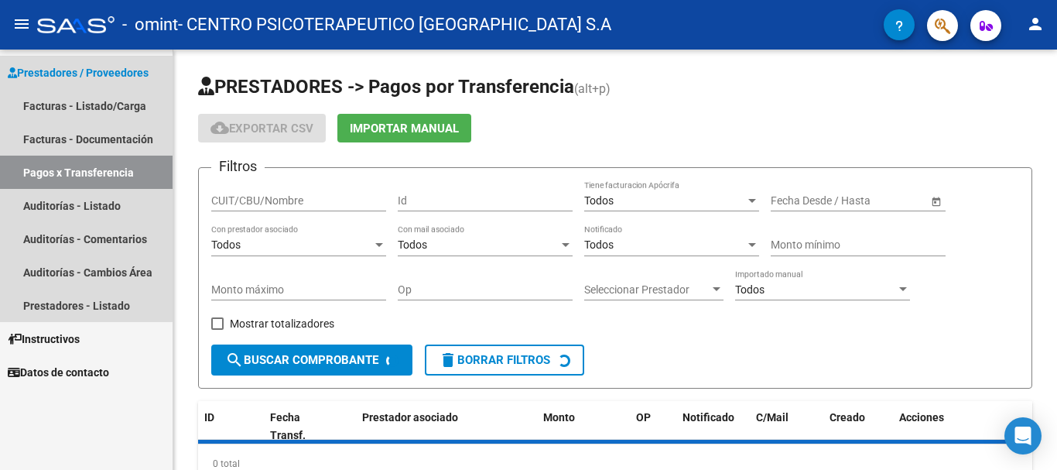
click at [77, 177] on link "Pagos x Transferencia" at bounding box center [86, 171] width 173 height 33
click at [77, 176] on link "Pagos x Transferencia" at bounding box center [86, 171] width 173 height 33
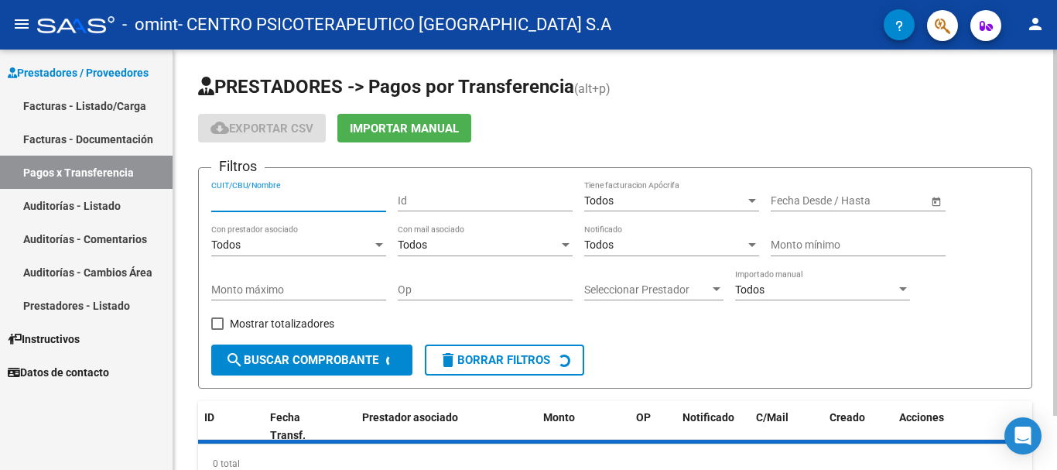
click at [320, 195] on input "CUIT/CBU/Nombre" at bounding box center [298, 200] width 175 height 13
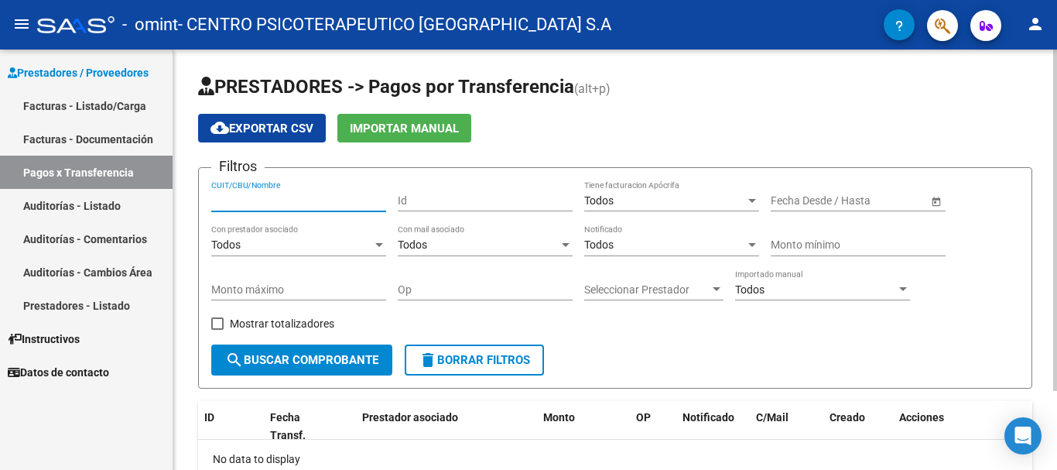
click at [309, 206] on input "CUIT/CBU/Nombre" at bounding box center [298, 200] width 175 height 13
click at [260, 206] on input "CUIT/CBU/Nombre" at bounding box center [298, 200] width 175 height 13
click at [374, 248] on div at bounding box center [379, 245] width 14 height 12
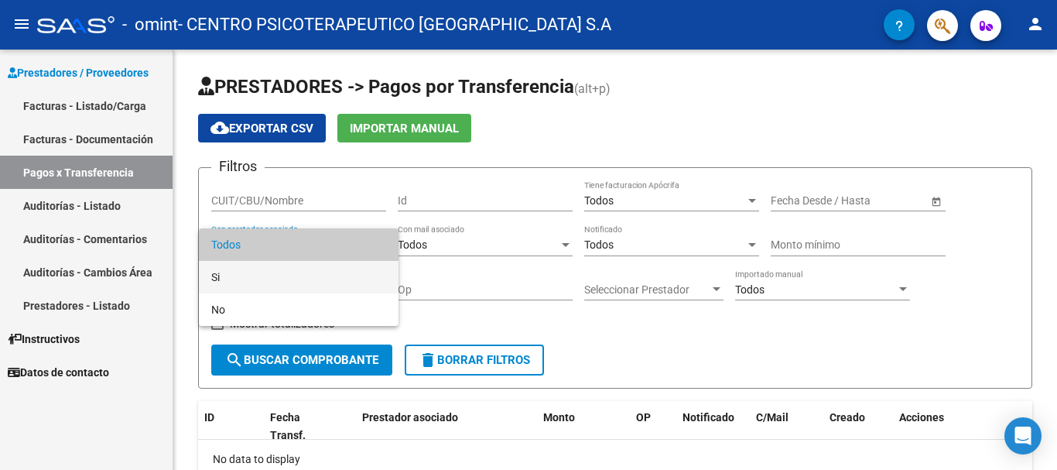
click at [250, 280] on span "Si" at bounding box center [298, 277] width 175 height 32
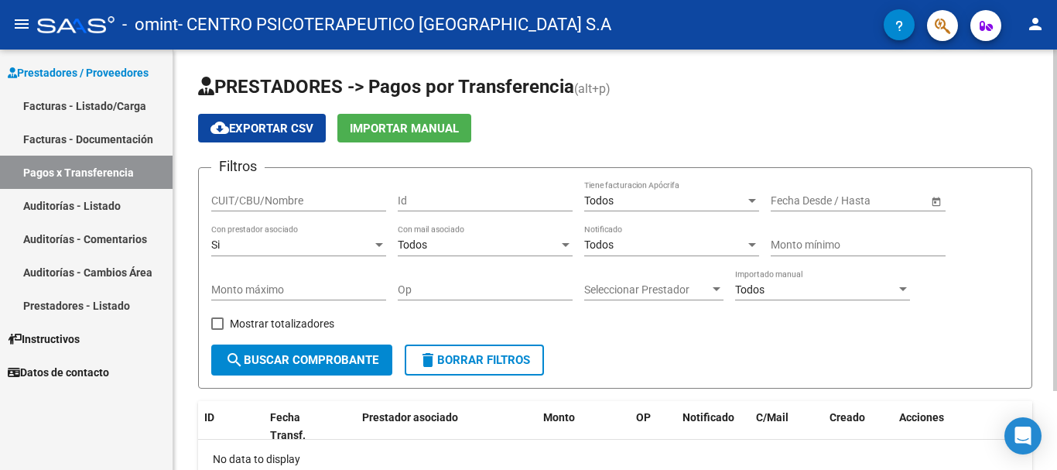
click at [374, 236] on div "Si Con prestador asociado" at bounding box center [298, 240] width 175 height 31
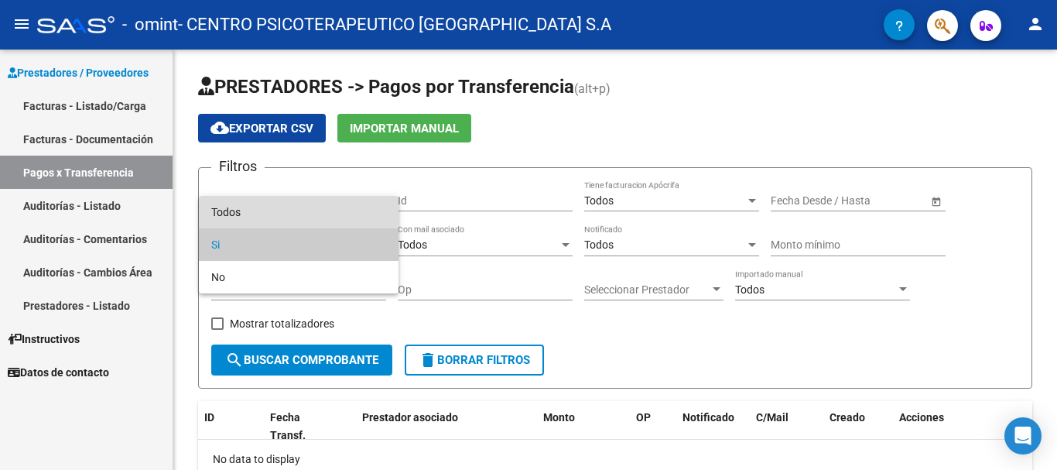
click at [306, 217] on span "Todos" at bounding box center [298, 212] width 175 height 32
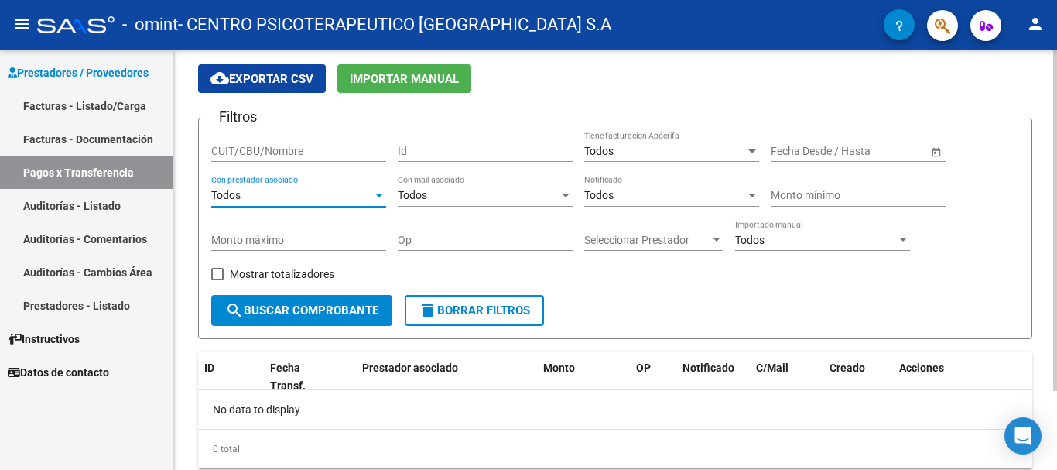
scroll to position [97, 0]
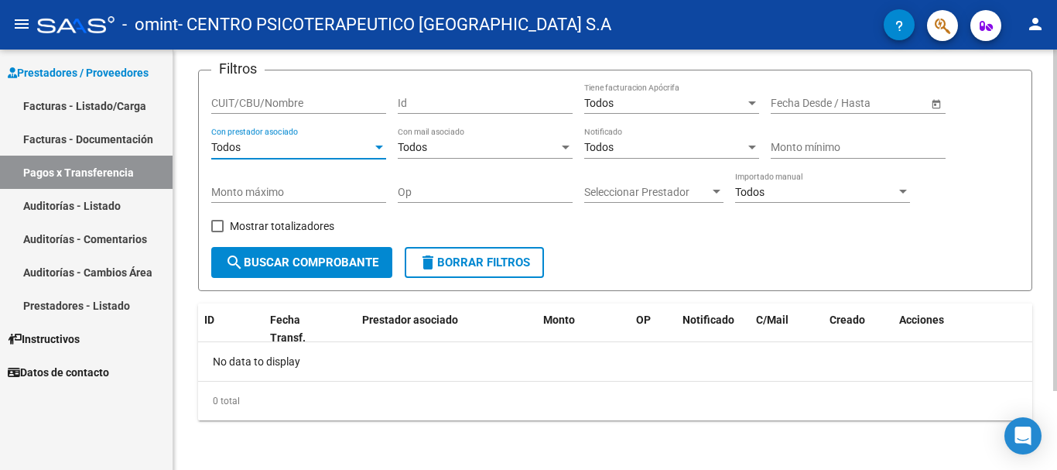
click at [414, 373] on div "No data to display" at bounding box center [615, 361] width 834 height 39
click at [303, 266] on span "search Buscar Comprobante" at bounding box center [301, 262] width 153 height 14
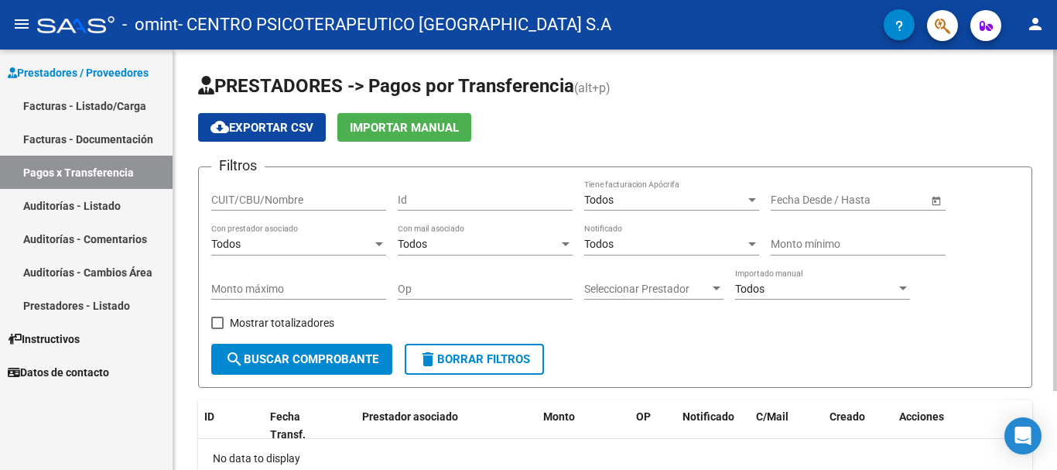
scroll to position [0, 0]
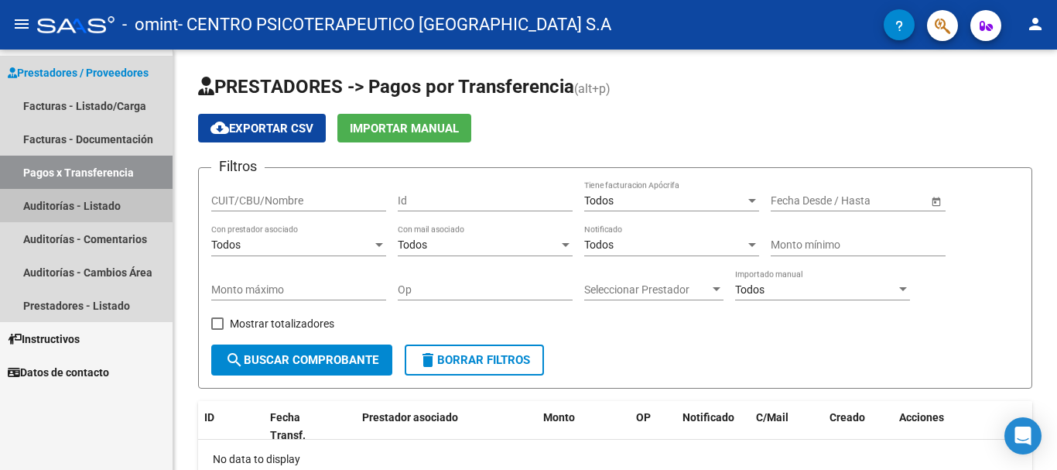
click at [95, 206] on link "Auditorías - Listado" at bounding box center [86, 205] width 173 height 33
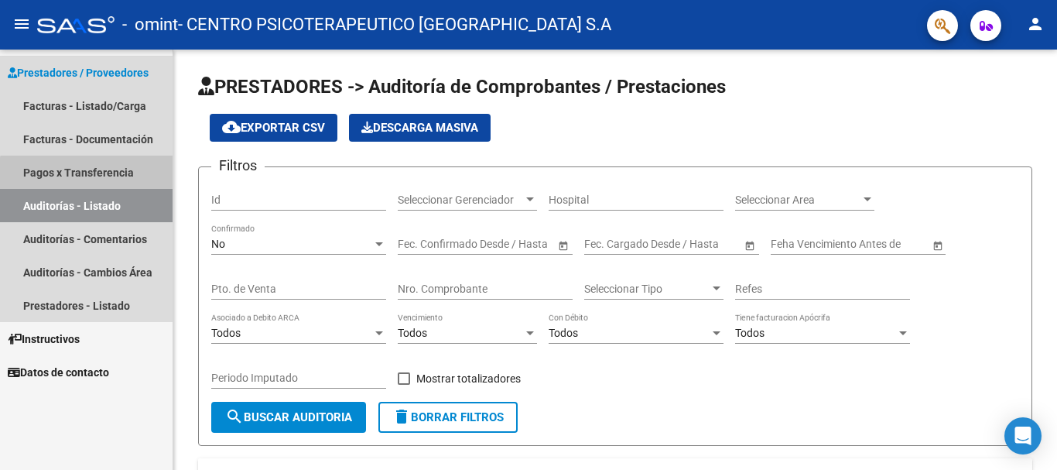
click at [95, 177] on link "Pagos x Transferencia" at bounding box center [86, 171] width 173 height 33
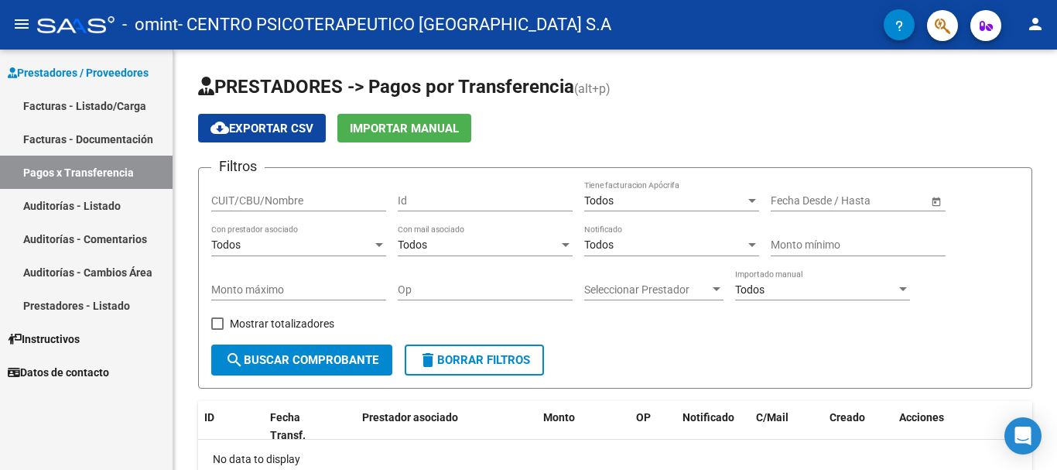
click at [63, 172] on link "Pagos x Transferencia" at bounding box center [86, 171] width 173 height 33
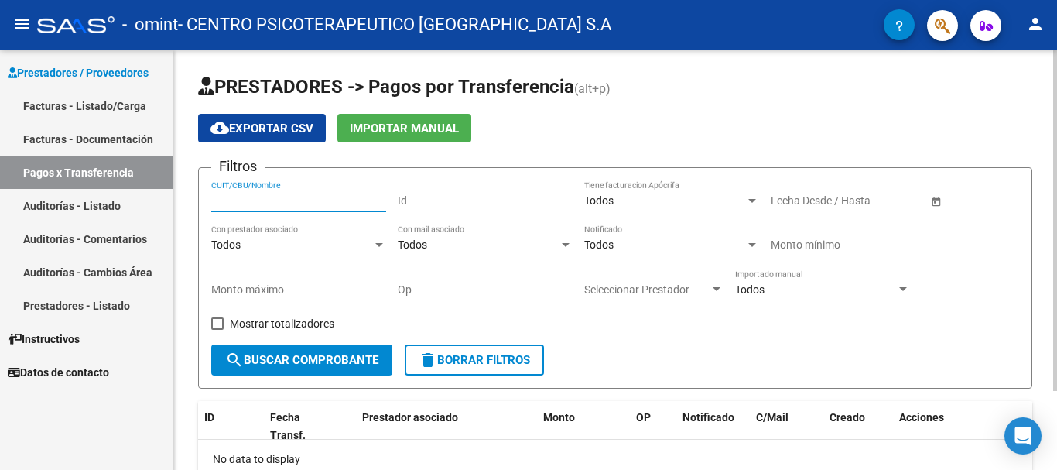
click at [323, 203] on input "CUIT/CBU/Nombre" at bounding box center [298, 200] width 175 height 13
paste input "30-71204014-5"
click at [226, 198] on input "30-71204014-5" at bounding box center [298, 200] width 175 height 13
click at [270, 196] on input "3071204014-5" at bounding box center [298, 200] width 175 height 13
type input "30712040145"
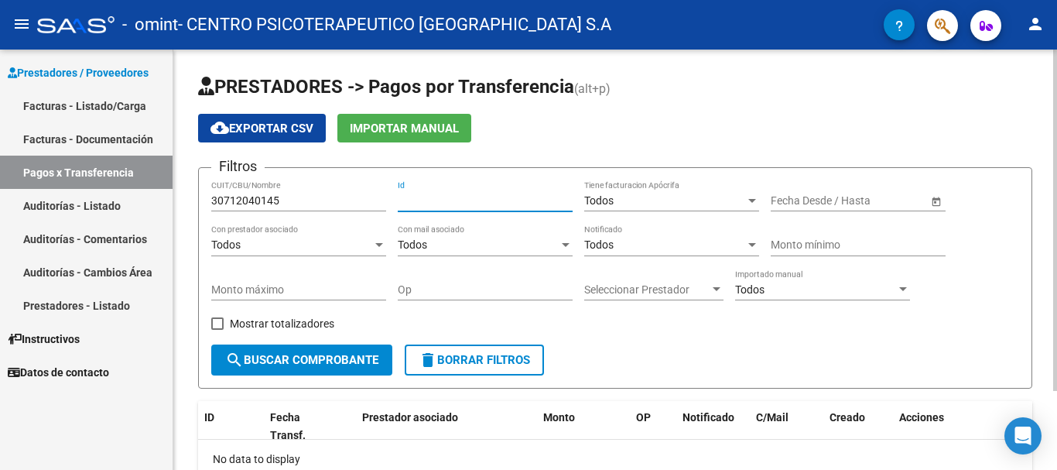
click at [531, 203] on input "Id" at bounding box center [485, 200] width 175 height 13
click at [937, 203] on span "Open calendar" at bounding box center [936, 201] width 37 height 37
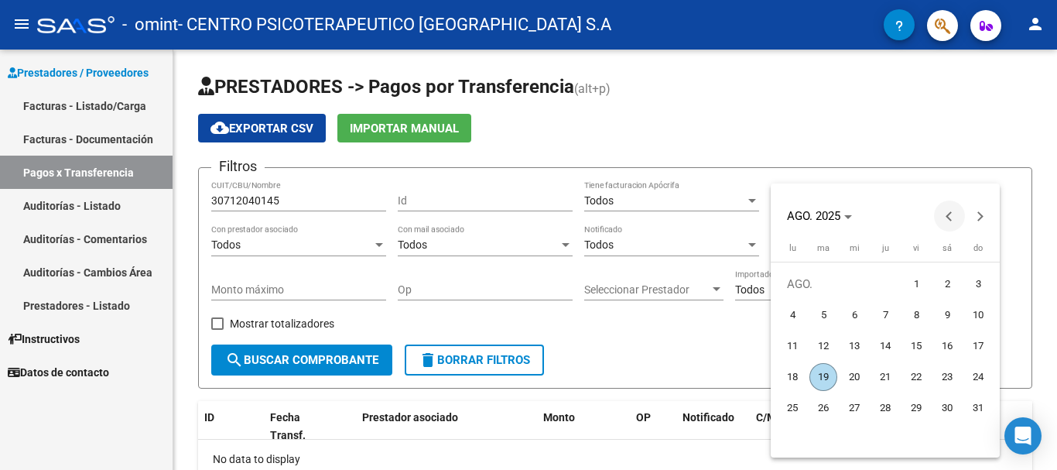
click at [954, 213] on span "Previous month" at bounding box center [949, 215] width 31 height 31
click at [954, 216] on button "Previous month" at bounding box center [949, 215] width 31 height 31
click at [955, 216] on button "Previous month" at bounding box center [949, 215] width 31 height 31
click at [824, 322] on span "1" at bounding box center [823, 315] width 28 height 28
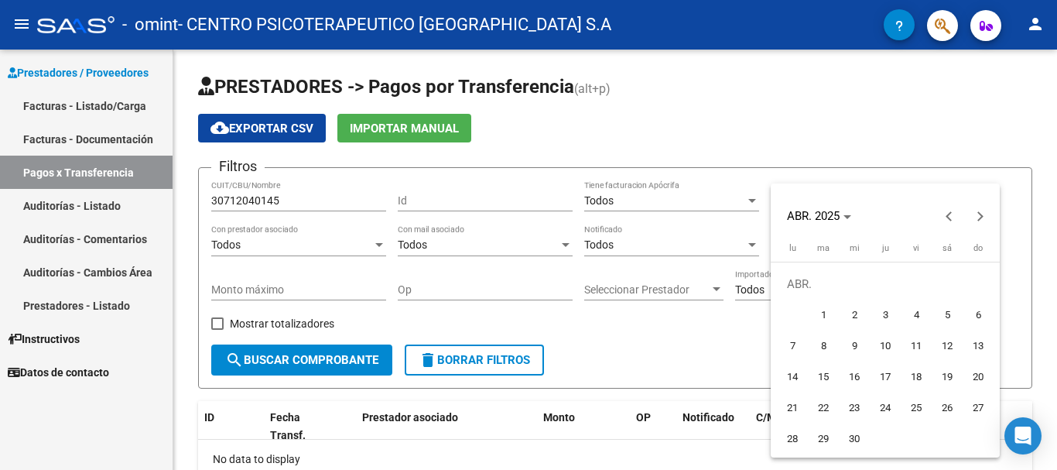
type input "[DATE]"
click at [1013, 197] on div at bounding box center [528, 235] width 1057 height 470
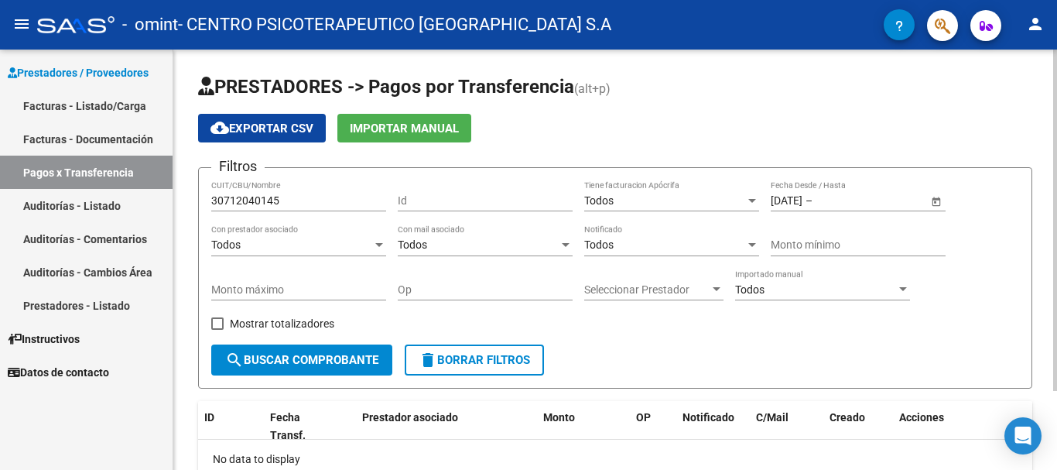
click at [894, 210] on div "[DATE] [DATE] – End date Fecha Desde / Hasta" at bounding box center [849, 195] width 157 height 31
click at [940, 200] on span "Open calendar" at bounding box center [936, 201] width 37 height 37
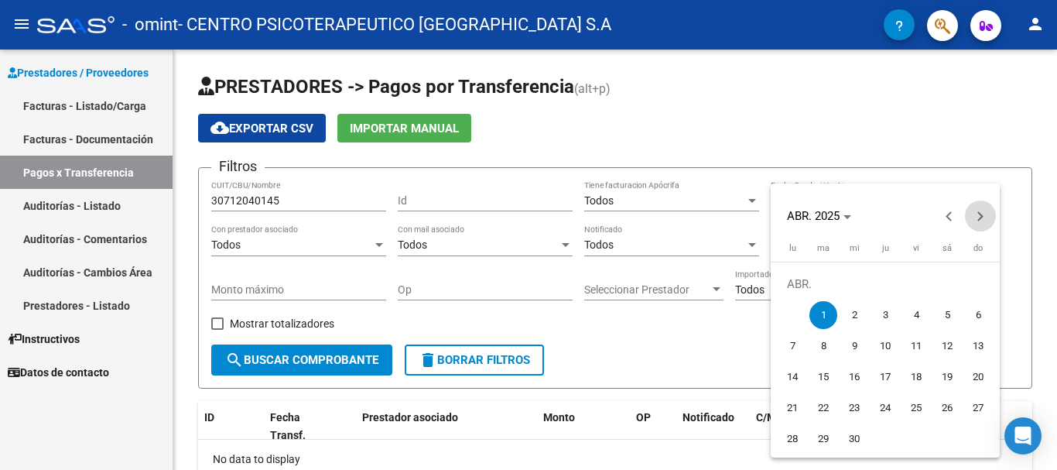
click at [979, 214] on button "Next month" at bounding box center [980, 215] width 31 height 31
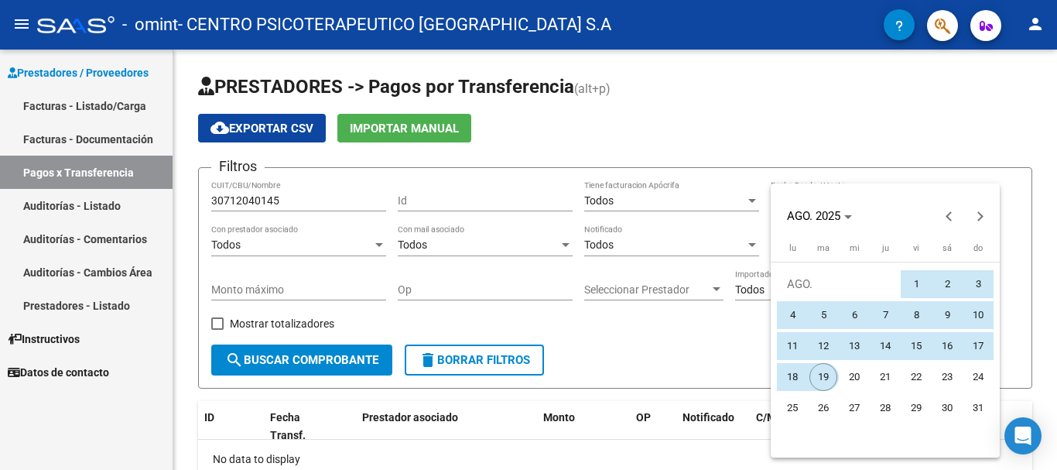
click at [831, 378] on span "19" at bounding box center [823, 377] width 28 height 28
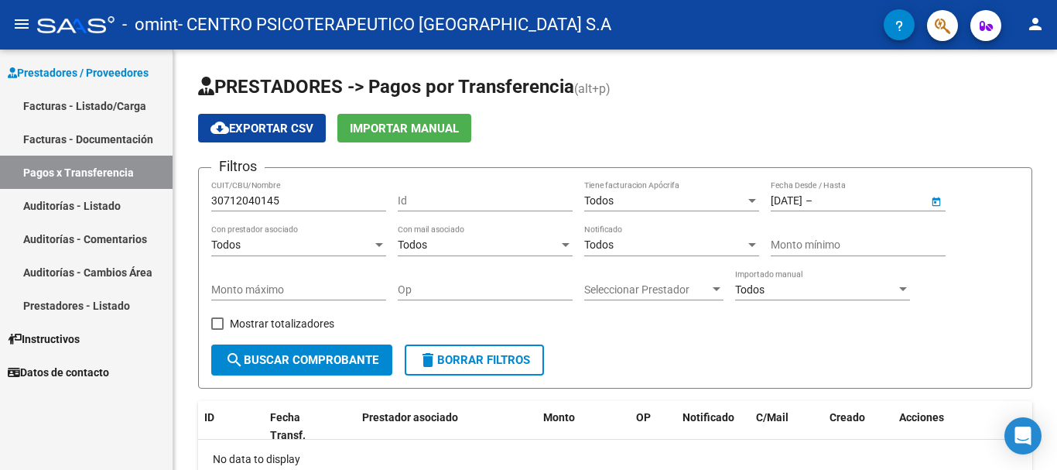
type input "[DATE]"
click at [304, 371] on button "search Buscar Comprobante" at bounding box center [301, 359] width 181 height 31
click at [222, 326] on span at bounding box center [217, 323] width 12 height 12
click at [217, 330] on input "Mostrar totalizadores" at bounding box center [217, 330] width 1 height 1
checkbox input "true"
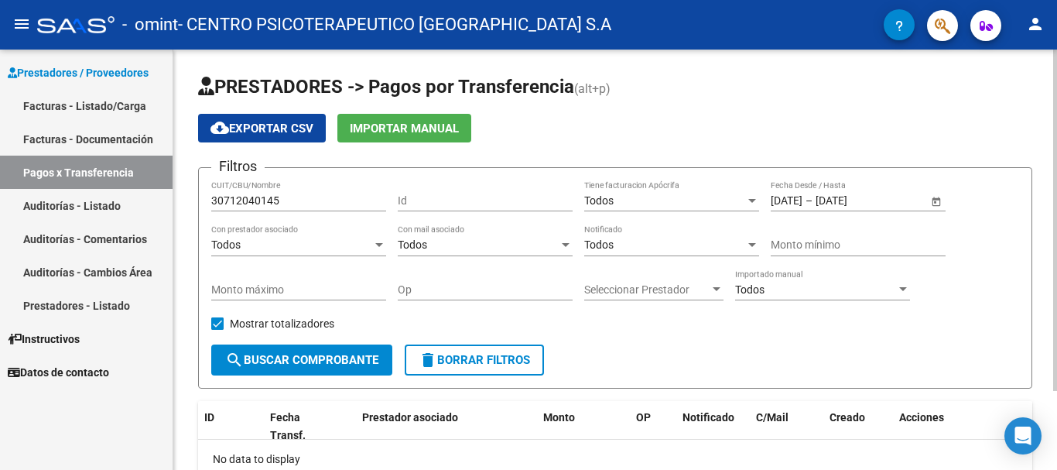
click at [252, 353] on span "search Buscar Comprobante" at bounding box center [301, 360] width 153 height 14
click at [711, 295] on div at bounding box center [716, 289] width 14 height 12
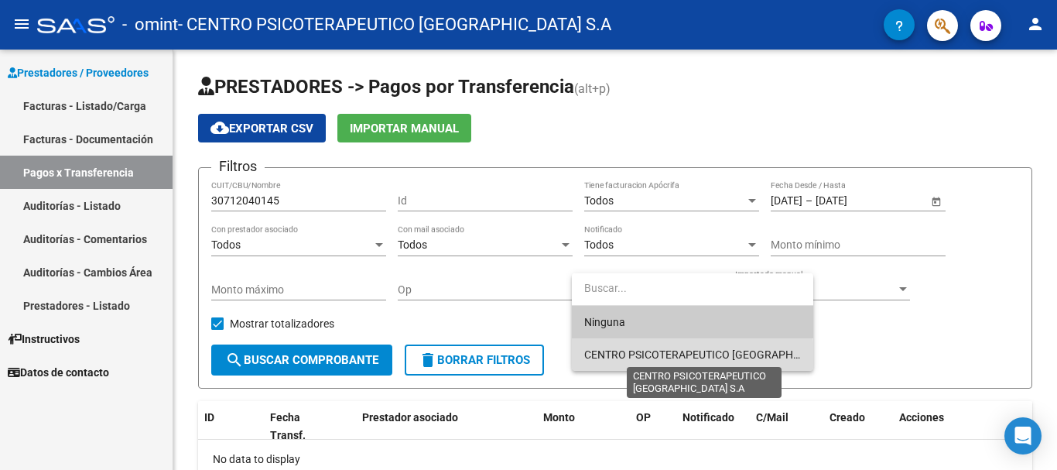
click at [669, 356] on span "CENTRO PSICOTERAPEUTICO [GEOGRAPHIC_DATA] S.A" at bounding box center [719, 354] width 271 height 12
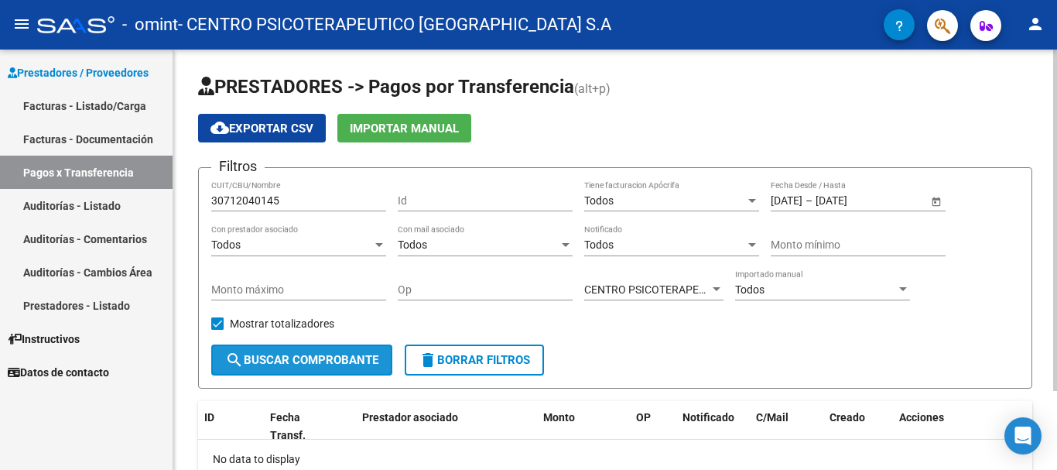
click at [280, 362] on span "search Buscar Comprobante" at bounding box center [301, 360] width 153 height 14
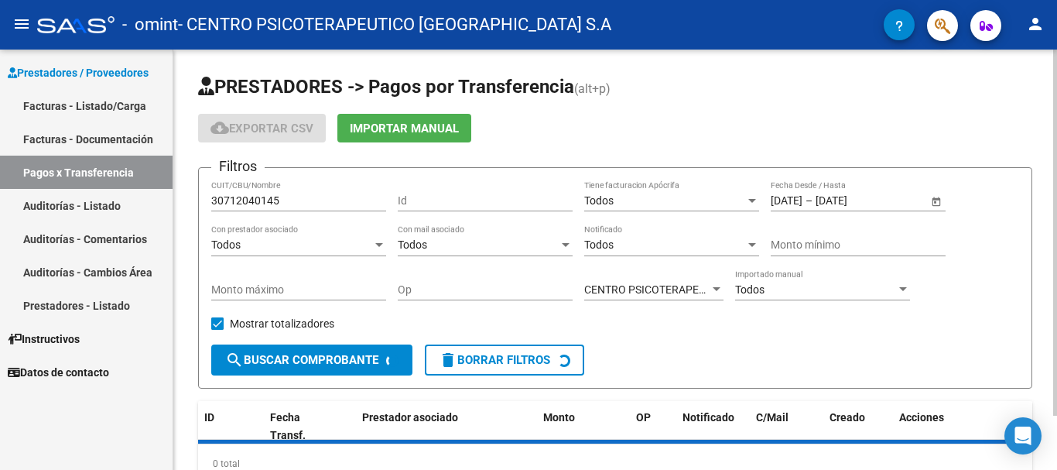
click at [280, 362] on span "search Buscar Comprobante" at bounding box center [301, 360] width 153 height 14
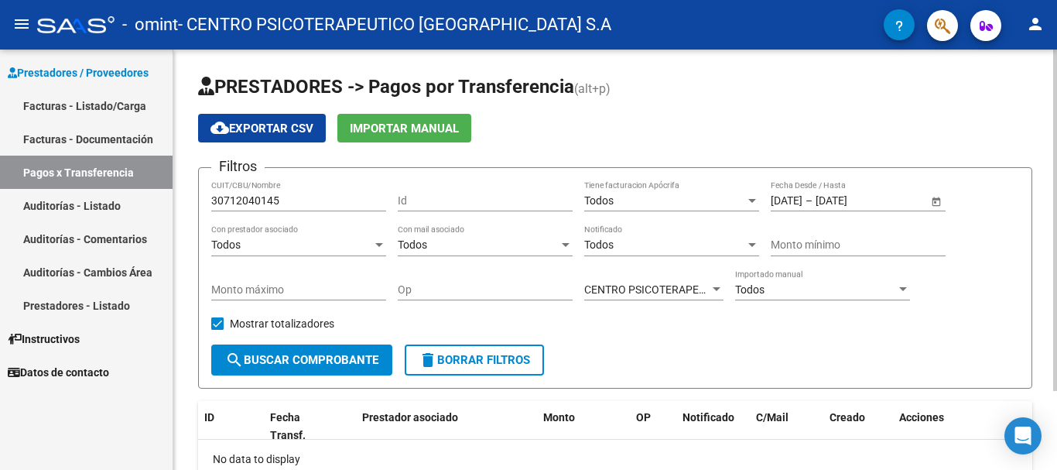
click at [280, 362] on span "search Buscar Comprobante" at bounding box center [301, 360] width 153 height 14
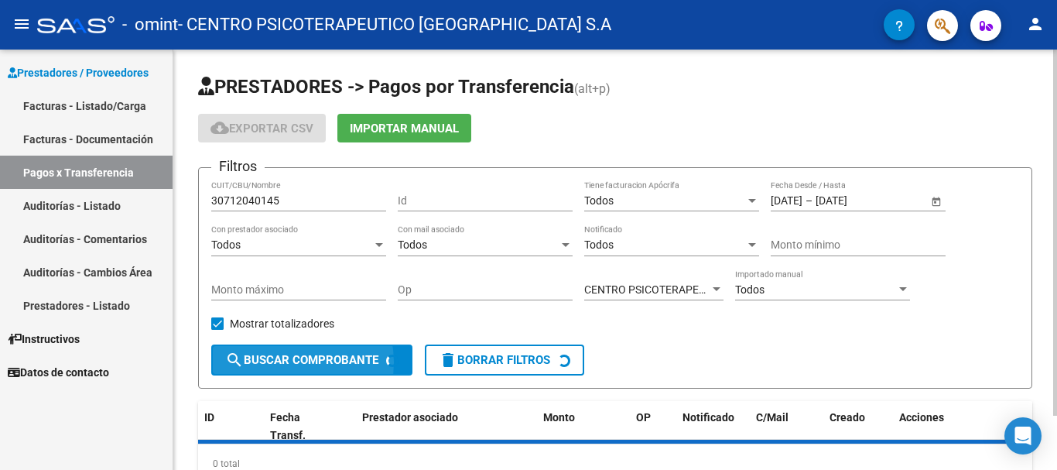
click at [280, 362] on span "search Buscar Comprobante" at bounding box center [301, 360] width 153 height 14
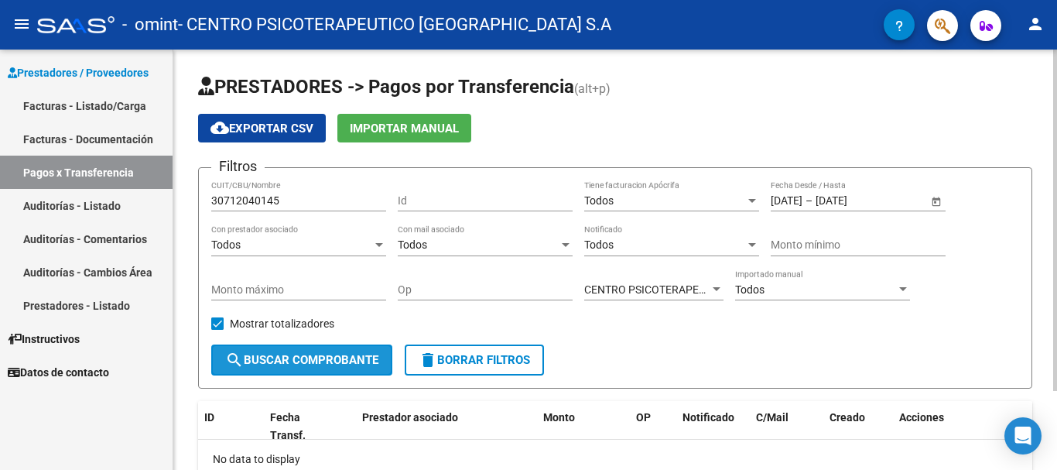
click at [280, 362] on span "search Buscar Comprobante" at bounding box center [301, 360] width 153 height 14
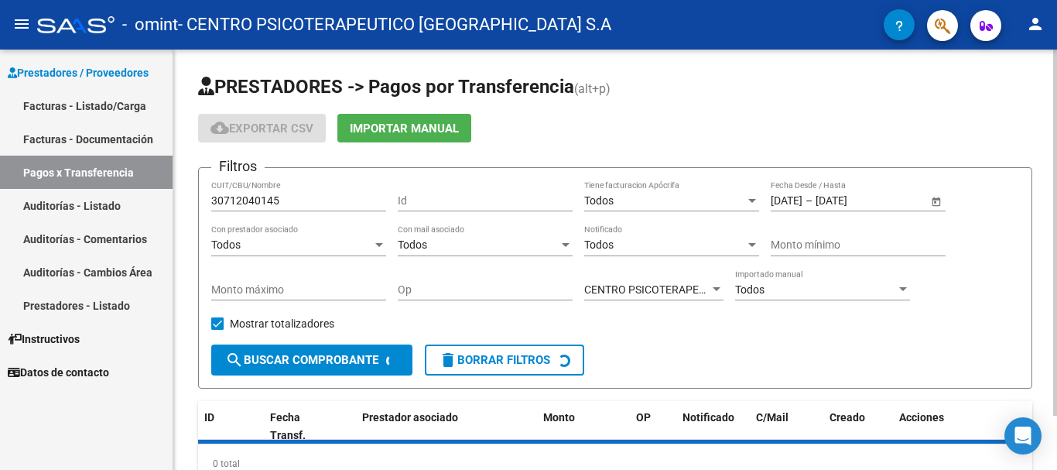
click at [280, 362] on span "search Buscar Comprobante" at bounding box center [301, 360] width 153 height 14
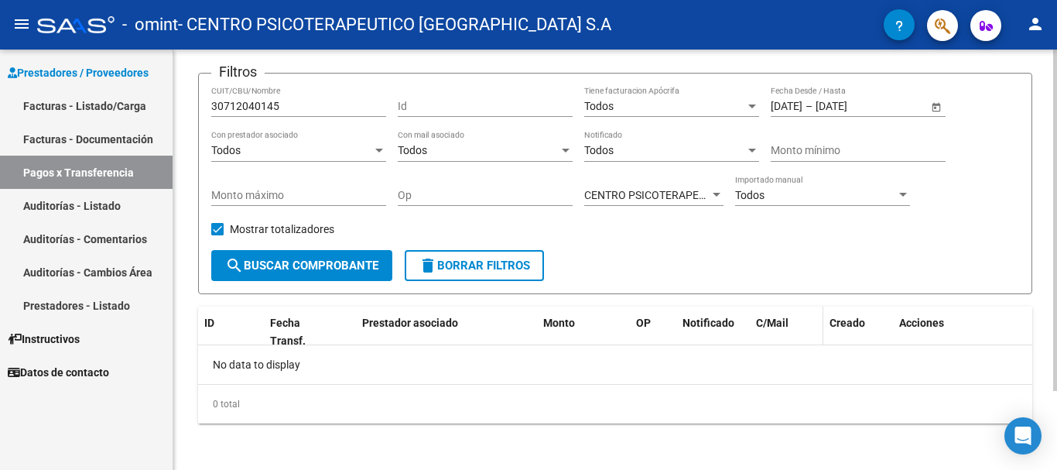
scroll to position [97, 0]
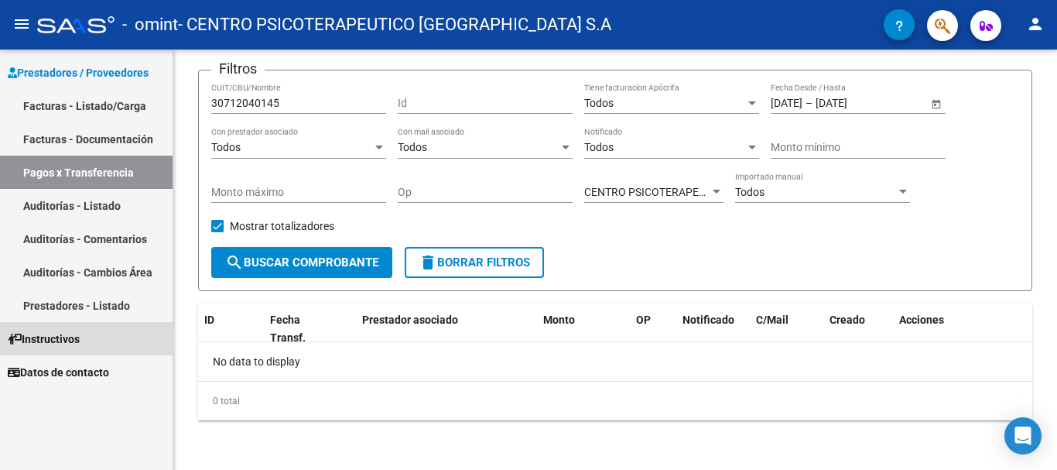
drag, startPoint x: 53, startPoint y: 340, endPoint x: 150, endPoint y: 340, distance: 97.5
click at [54, 338] on span "Instructivos" at bounding box center [44, 338] width 72 height 17
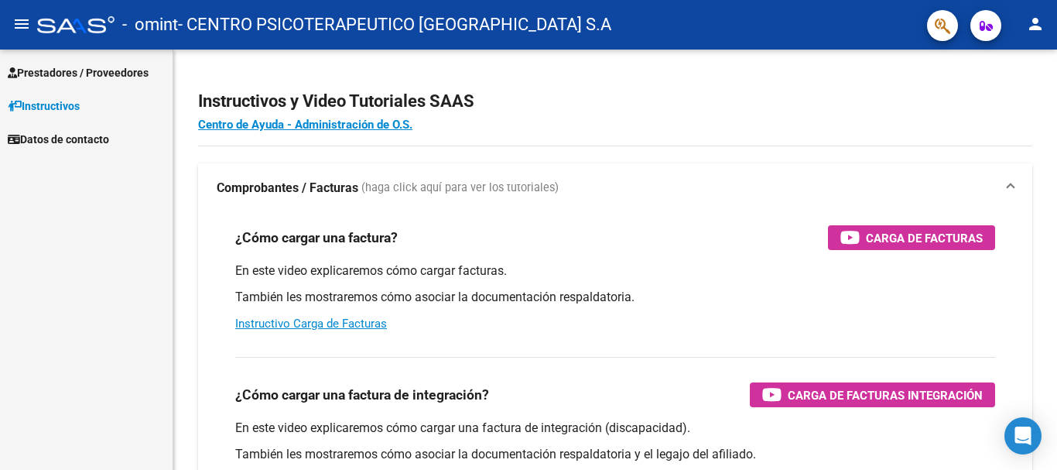
click at [99, 55] on mat-nav-list "Prestadores / Proveedores Facturas - Listado/Carga Facturas - Documentación Pag…" at bounding box center [86, 103] width 173 height 106
click at [92, 71] on span "Prestadores / Proveedores" at bounding box center [78, 72] width 141 height 17
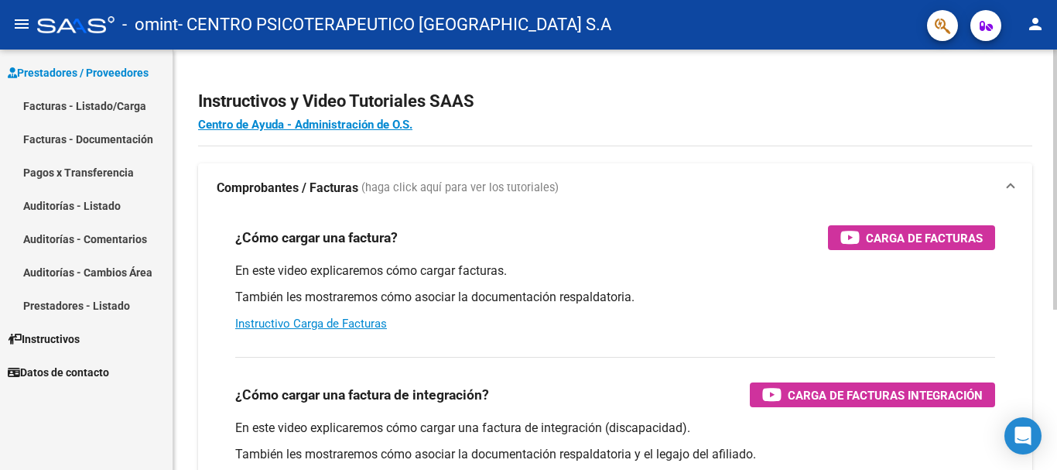
click at [84, 161] on link "Pagos x Transferencia" at bounding box center [86, 171] width 173 height 33
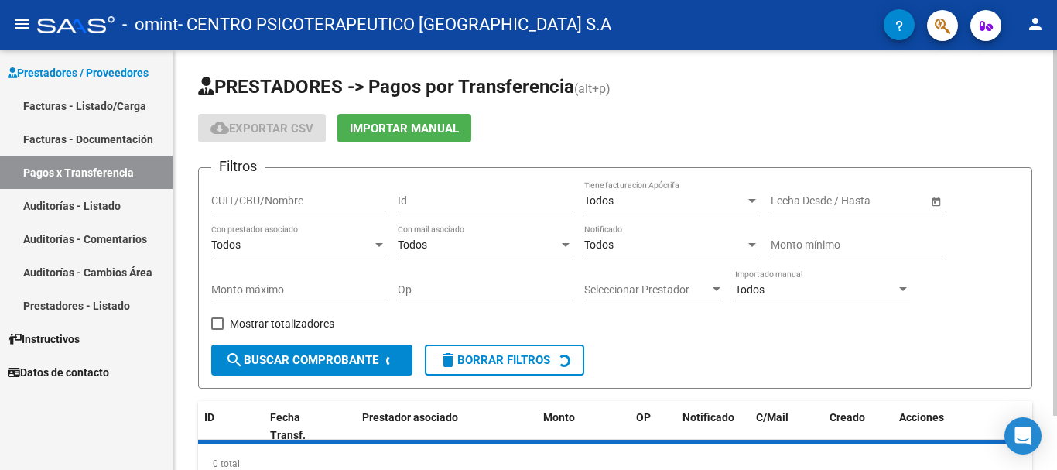
click at [840, 196] on input "text" at bounding box center [870, 200] width 76 height 13
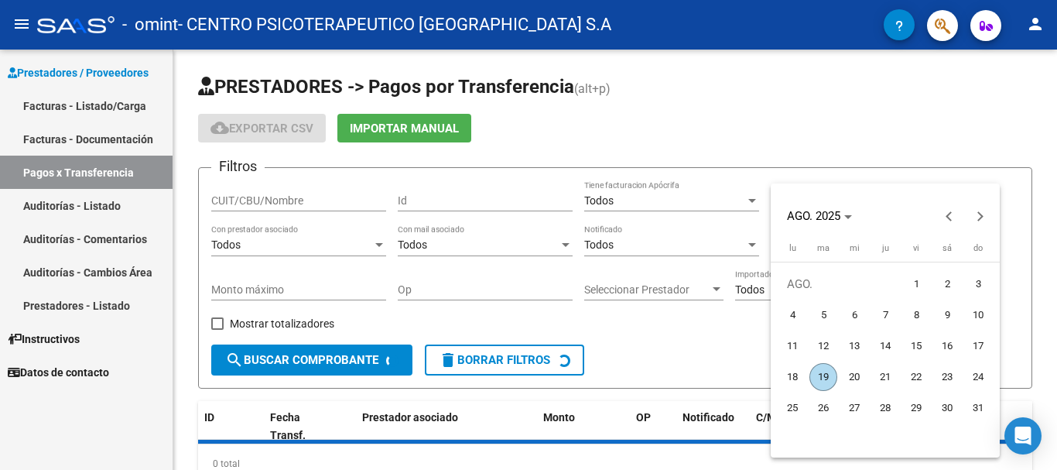
click at [677, 224] on div at bounding box center [528, 235] width 1057 height 470
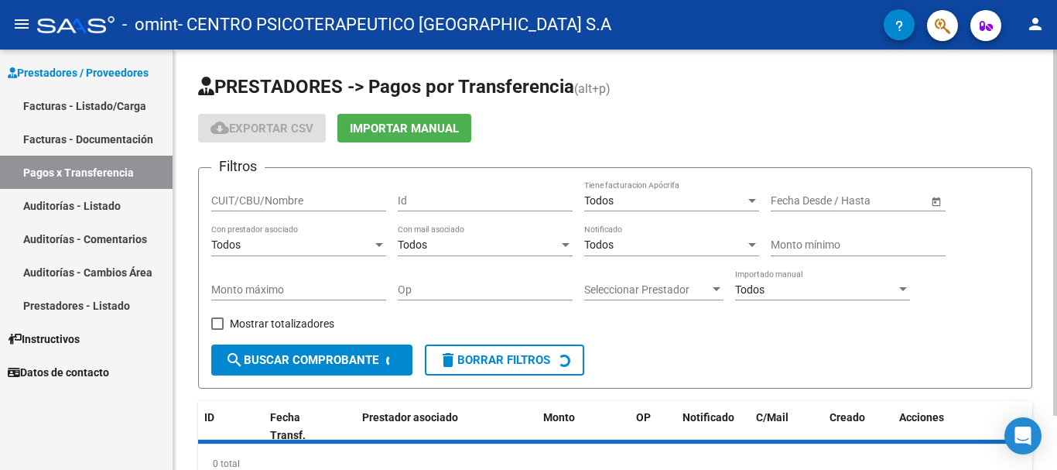
click at [682, 339] on div "Filtros CUIT/CBU/Nombre Id Todos Tiene facturacion Apócrifa Start date – End da…" at bounding box center [615, 262] width 808 height 164
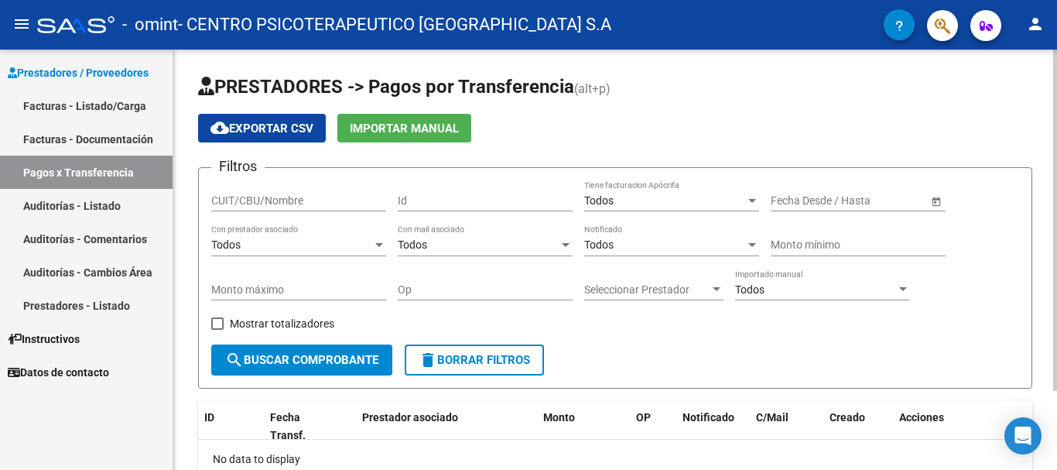
click at [848, 196] on input "text" at bounding box center [870, 200] width 76 height 13
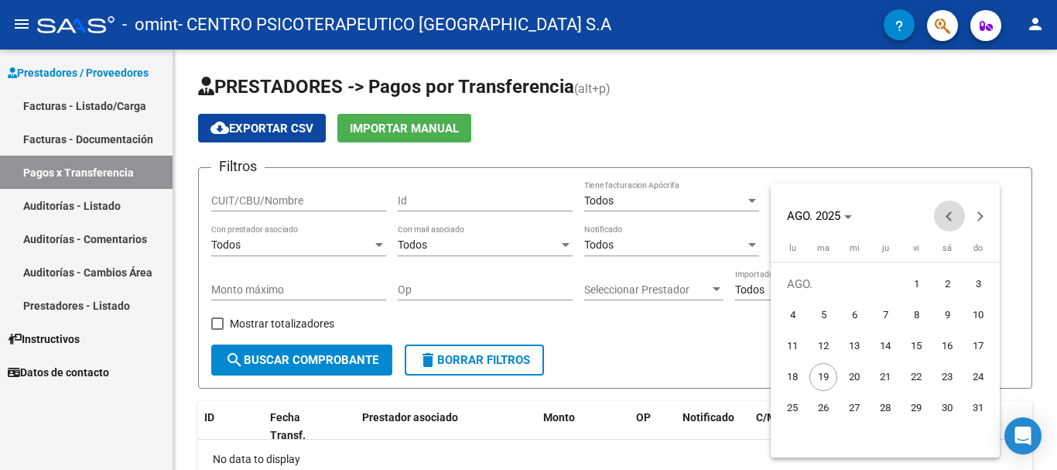
click at [954, 214] on span "Previous month" at bounding box center [949, 215] width 31 height 31
click at [953, 213] on span "Previous month" at bounding box center [949, 215] width 31 height 31
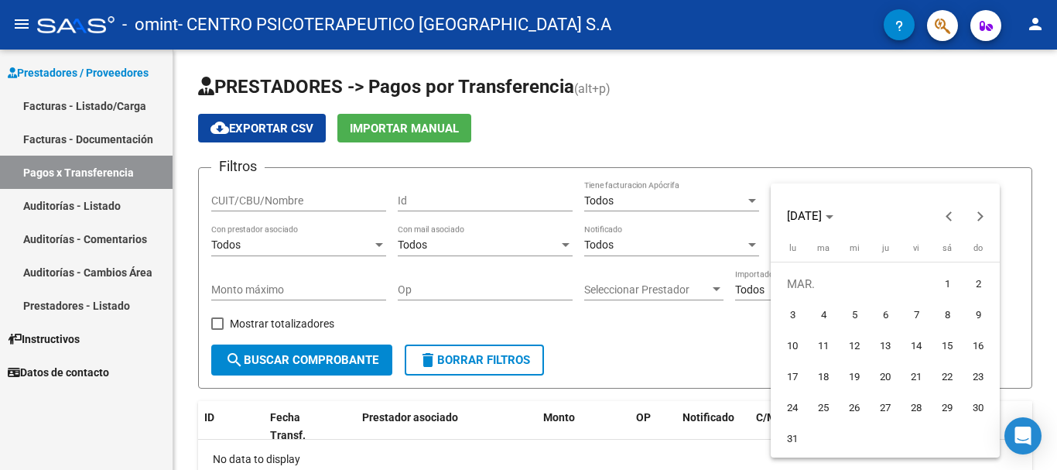
click at [944, 283] on span "1" at bounding box center [947, 284] width 28 height 28
type input "[DATE]"
click at [1041, 237] on div at bounding box center [528, 235] width 1057 height 470
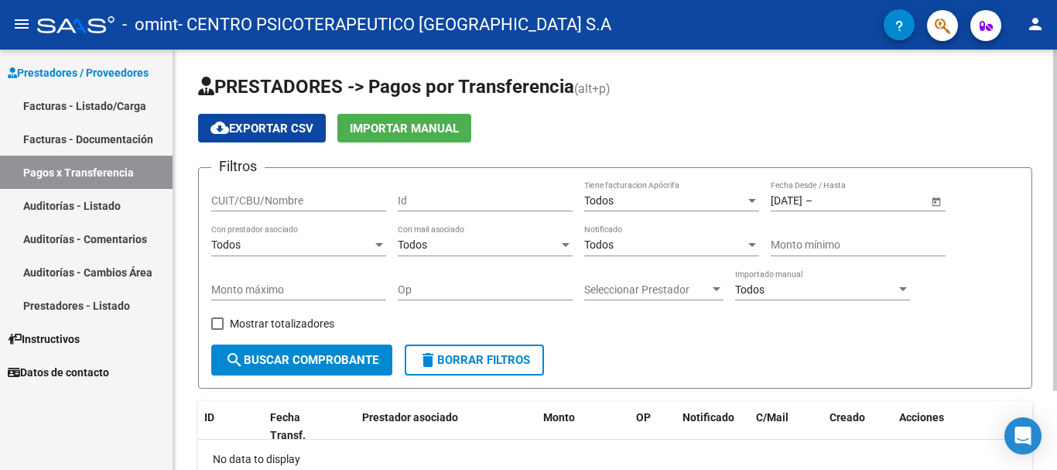
click at [932, 201] on span "Open calendar" at bounding box center [936, 201] width 37 height 37
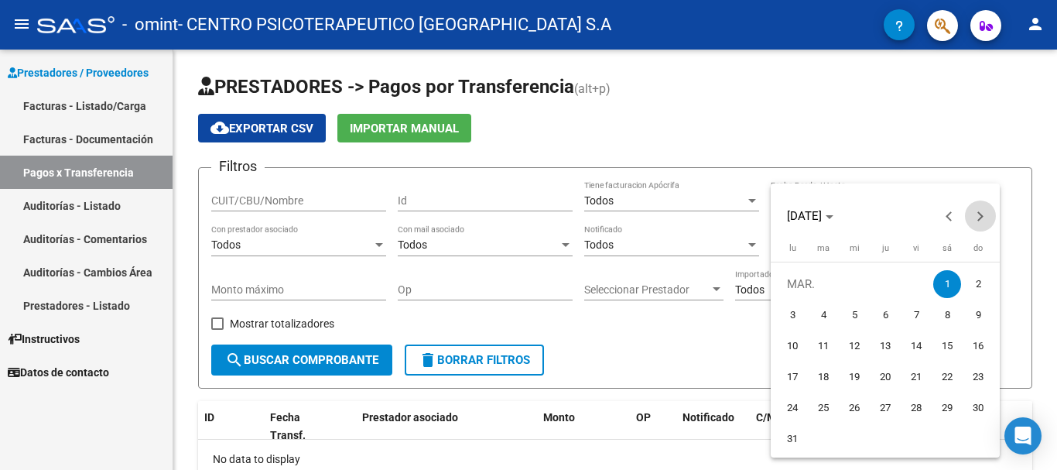
click at [979, 216] on button "Next month" at bounding box center [980, 215] width 31 height 31
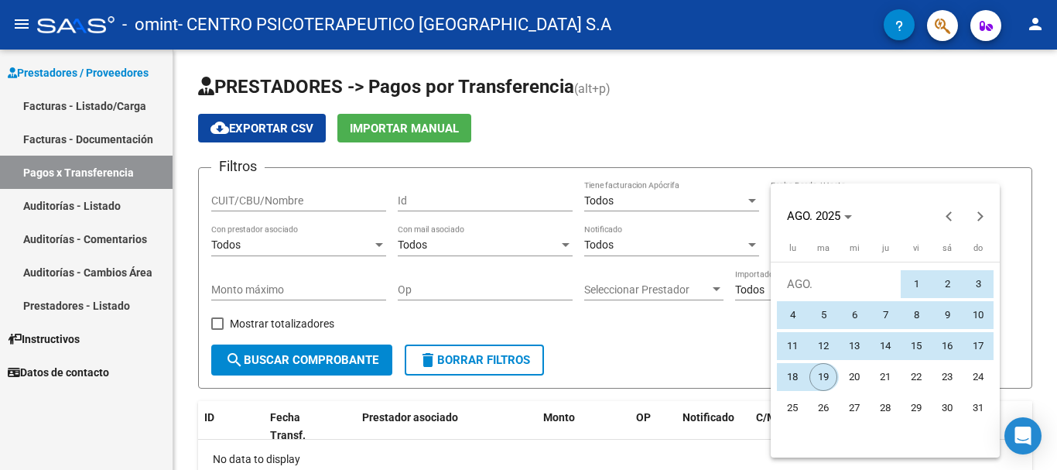
click at [825, 378] on span "19" at bounding box center [823, 377] width 28 height 28
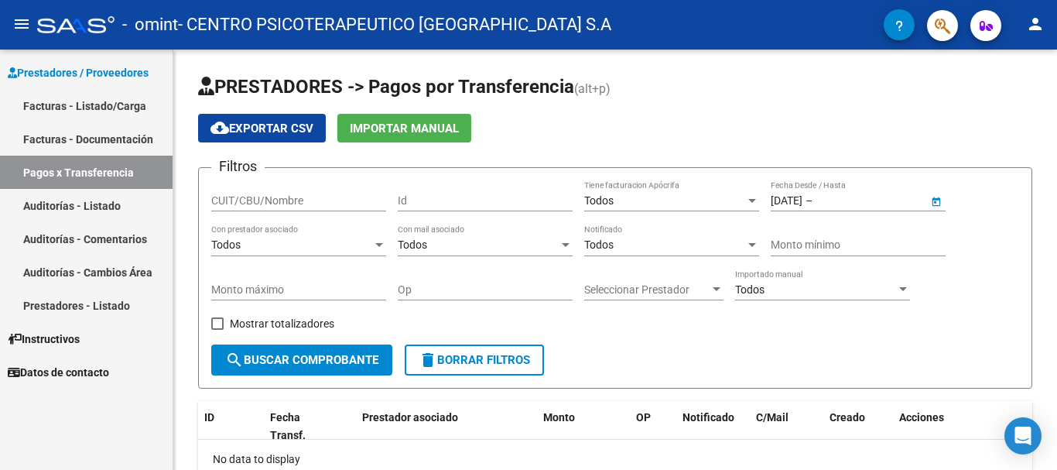
type input "[DATE]"
click at [848, 338] on div "Filtros CUIT/CBU/Nombre Id Todos Tiene facturacion Apócrifa [DATE] [DATE] – [DA…" at bounding box center [615, 262] width 808 height 164
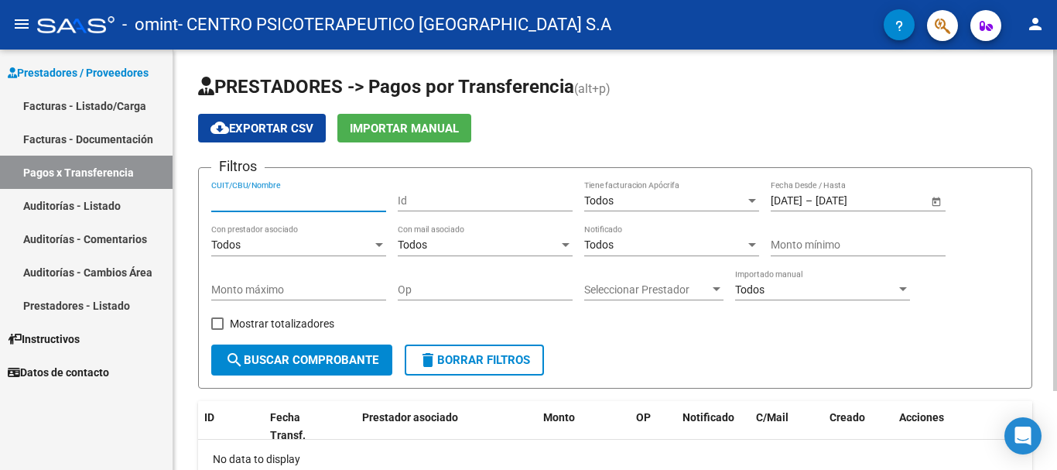
click at [274, 200] on input "CUIT/CBU/Nombre" at bounding box center [298, 200] width 175 height 13
type input "3"
paste input "30-71204014-5"
click at [513, 207] on div "Id" at bounding box center [485, 195] width 175 height 31
click at [221, 202] on input "30-71204014-5" at bounding box center [298, 200] width 175 height 13
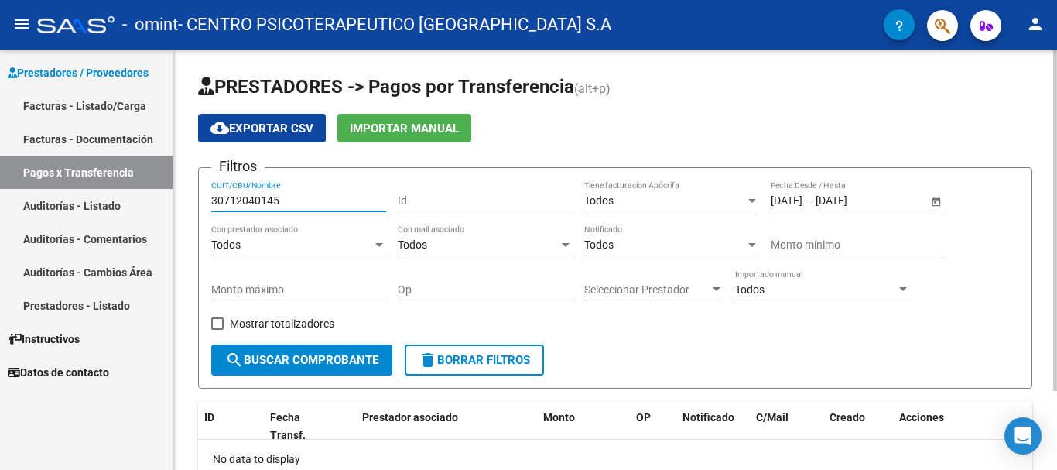
type input "30712040145"
click at [258, 265] on div "Todos Con prestador asociado" at bounding box center [298, 247] width 175 height 44
click at [856, 289] on div "Todos" at bounding box center [815, 289] width 161 height 13
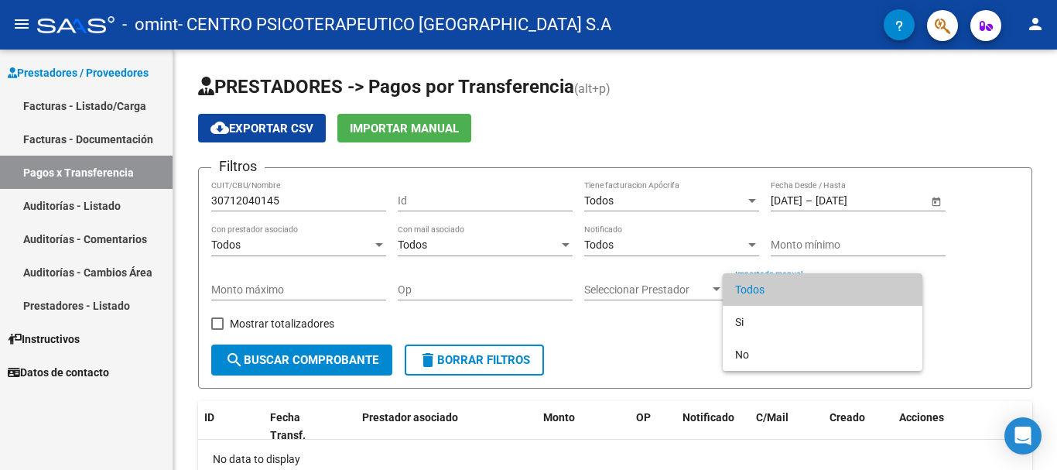
click at [675, 357] on div at bounding box center [528, 235] width 1057 height 470
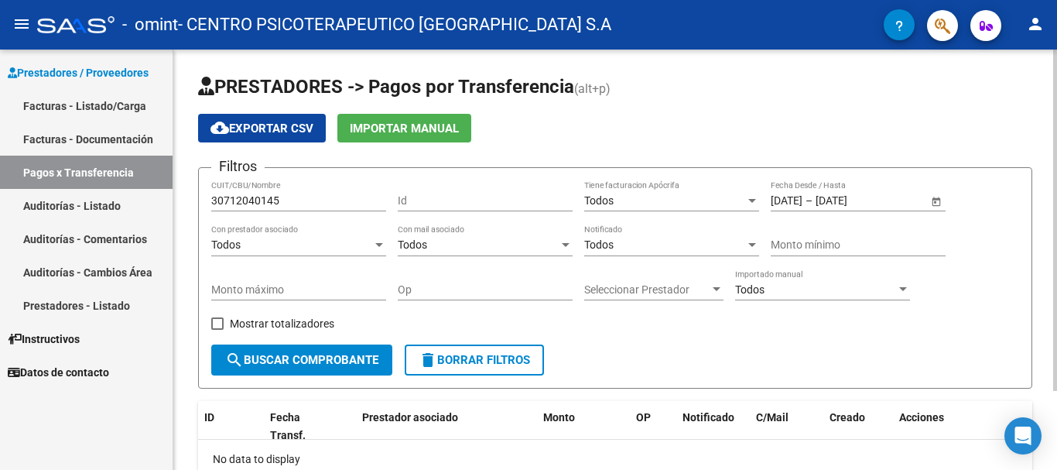
click at [671, 297] on div "Seleccionar Prestador Seleccionar Prestador" at bounding box center [653, 284] width 139 height 31
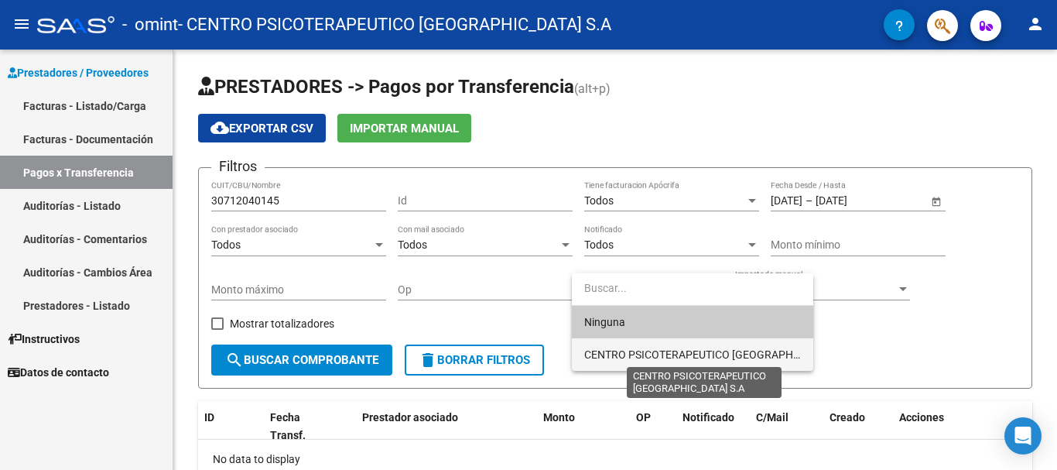
click at [659, 348] on span "CENTRO PSICOTERAPEUTICO [GEOGRAPHIC_DATA] S.A" at bounding box center [719, 354] width 271 height 12
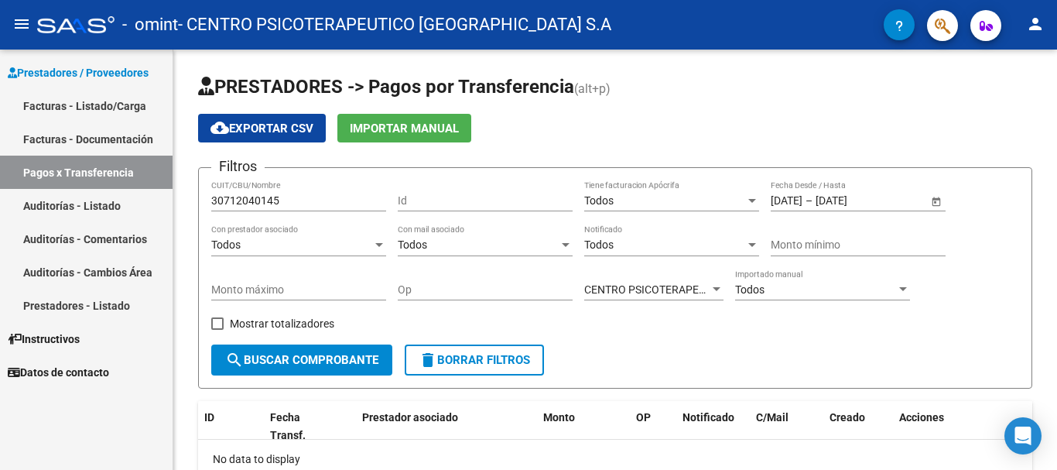
click at [659, 347] on form "Filtros 30712040145 CUIT/CBU/Nombre Id Todos Tiene facturacion Apócrifa [DATE] …" at bounding box center [615, 277] width 834 height 221
click at [432, 293] on input "Op" at bounding box center [485, 289] width 175 height 13
click at [654, 291] on span "CENTRO PSICOTERAPEUTICO [GEOGRAPHIC_DATA] S.A" at bounding box center [719, 289] width 271 height 12
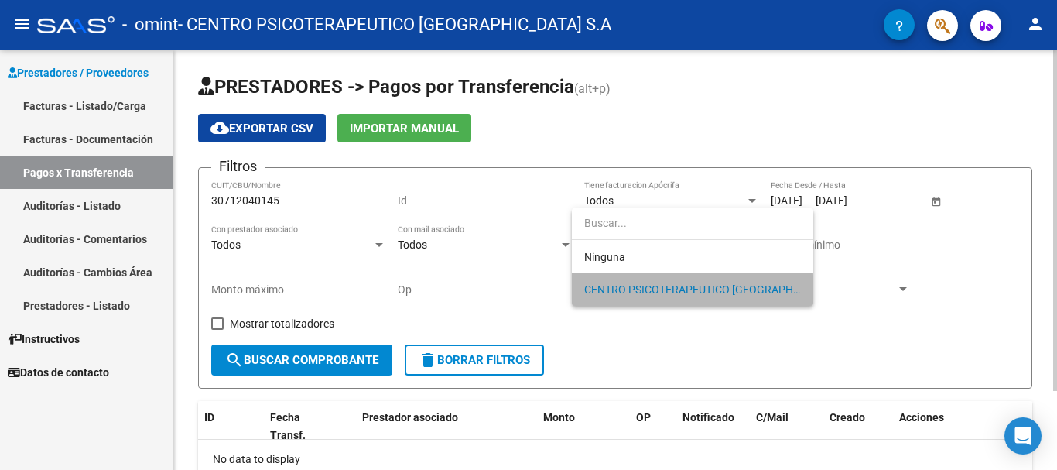
click at [654, 297] on span "CENTRO PSICOTERAPEUTICO [GEOGRAPHIC_DATA] S.A" at bounding box center [692, 289] width 217 height 32
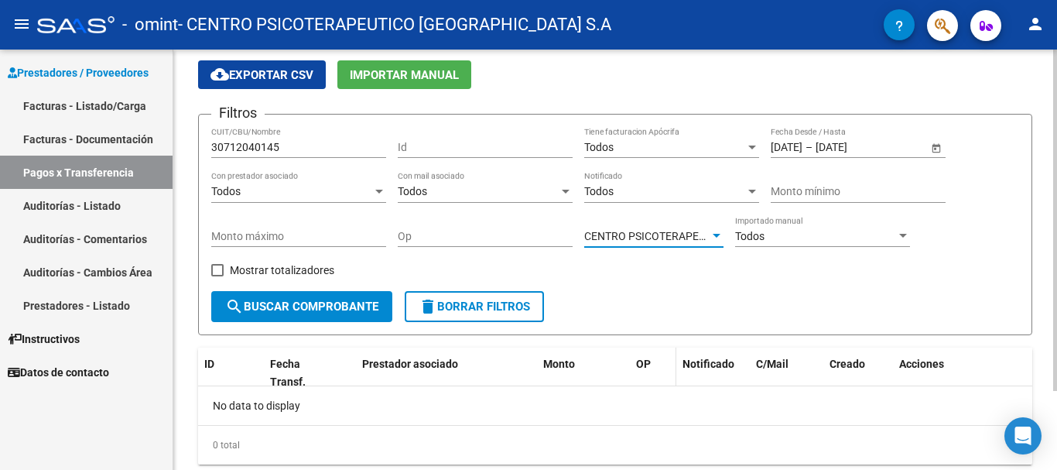
scroll to position [97, 0]
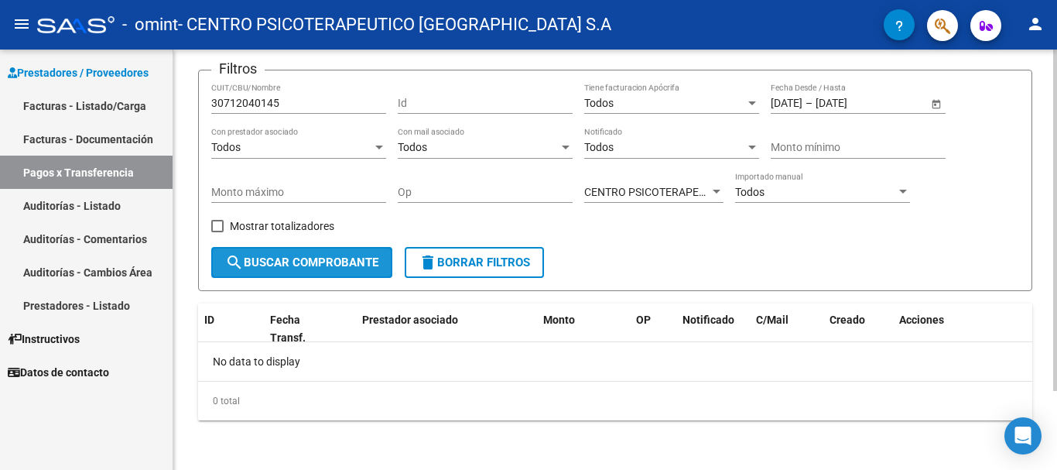
click at [296, 266] on span "search Buscar Comprobante" at bounding box center [301, 262] width 153 height 14
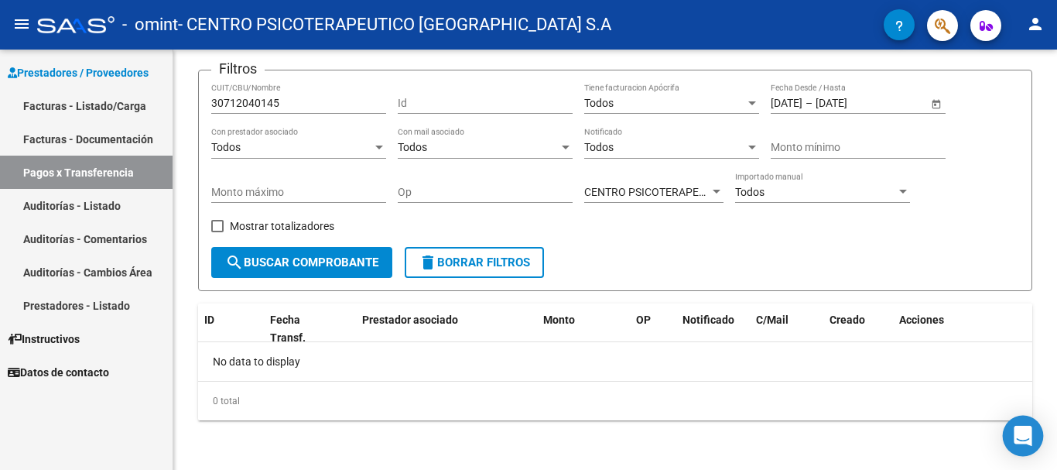
drag, startPoint x: 1024, startPoint y: 446, endPoint x: 1008, endPoint y: 452, distance: 17.4
click at [1023, 443] on icon "Open Intercom Messenger" at bounding box center [1023, 435] width 20 height 20
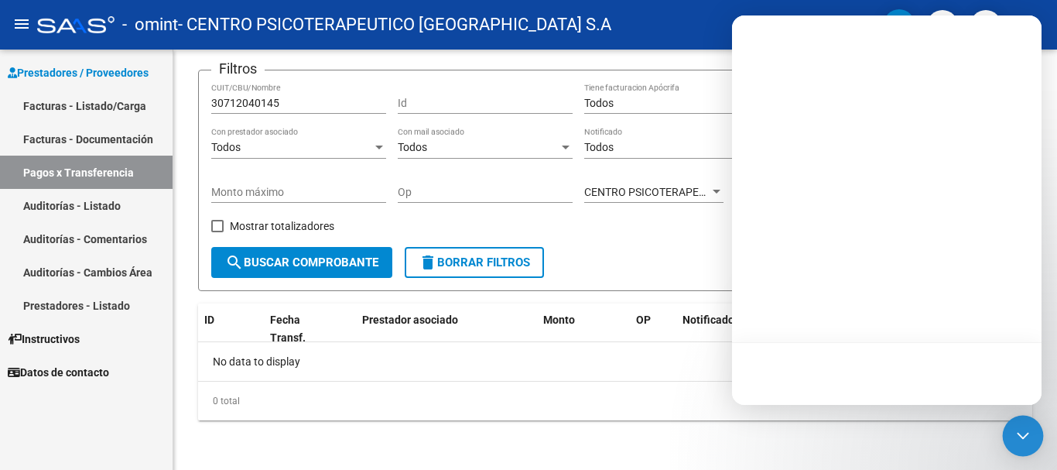
click at [1025, 435] on icon "Open Intercom Messenger" at bounding box center [1023, 435] width 12 height 6
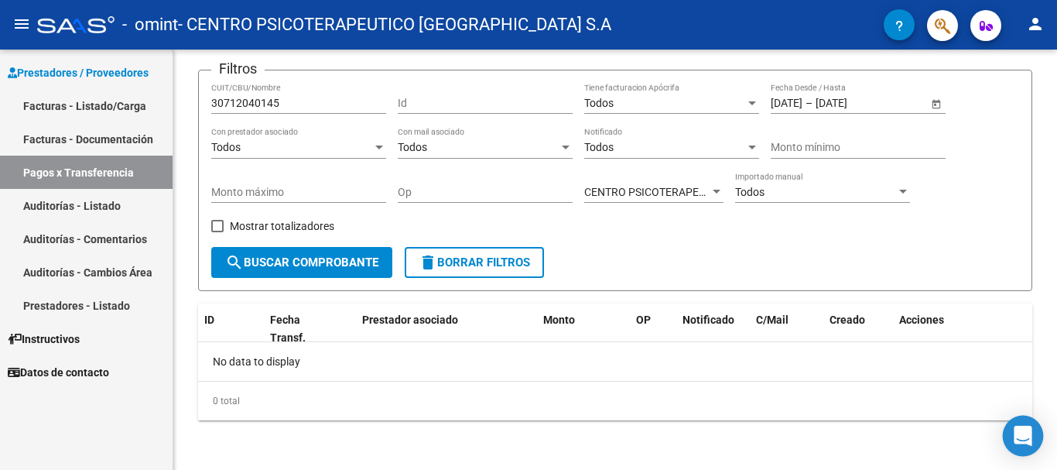
click at [1025, 435] on icon "Open Intercom Messenger" at bounding box center [1022, 435] width 18 height 20
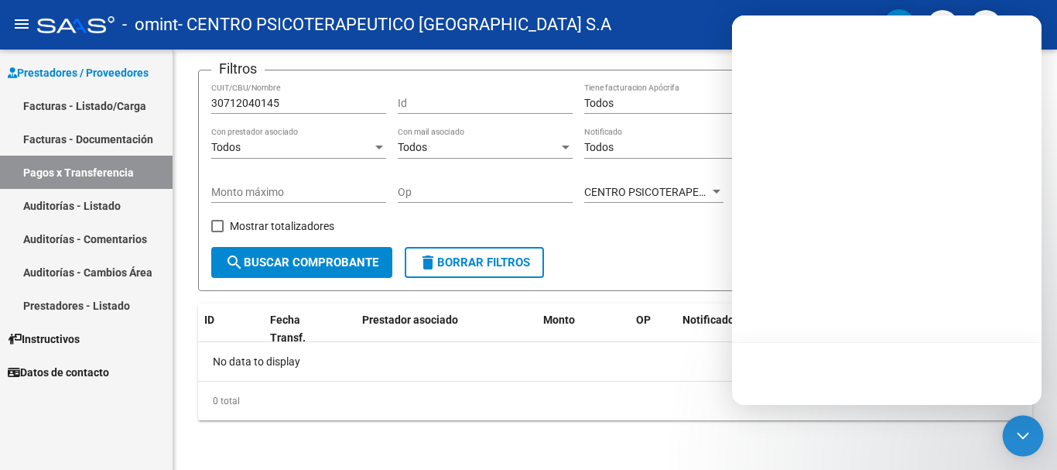
click at [1025, 435] on icon "Open Intercom Messenger" at bounding box center [1023, 435] width 12 height 6
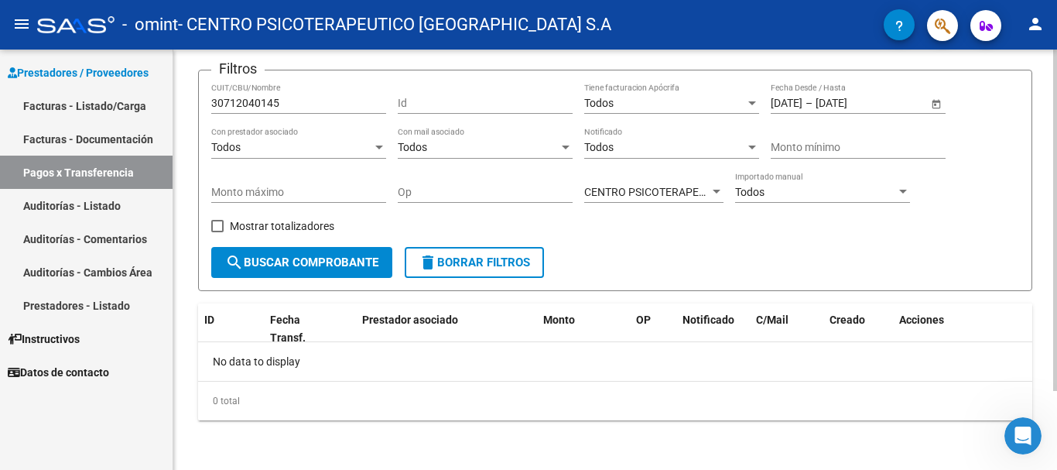
scroll to position [0, 0]
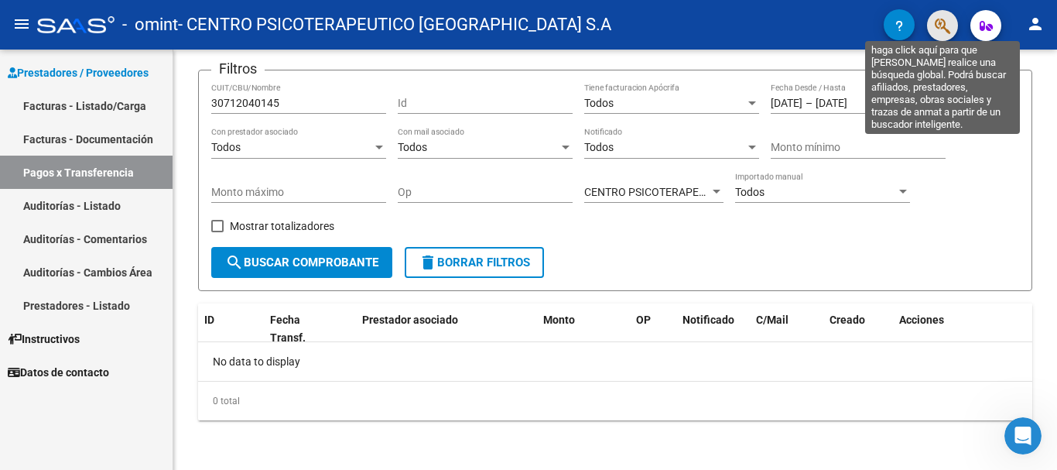
click at [935, 34] on icon "button" at bounding box center [942, 26] width 15 height 18
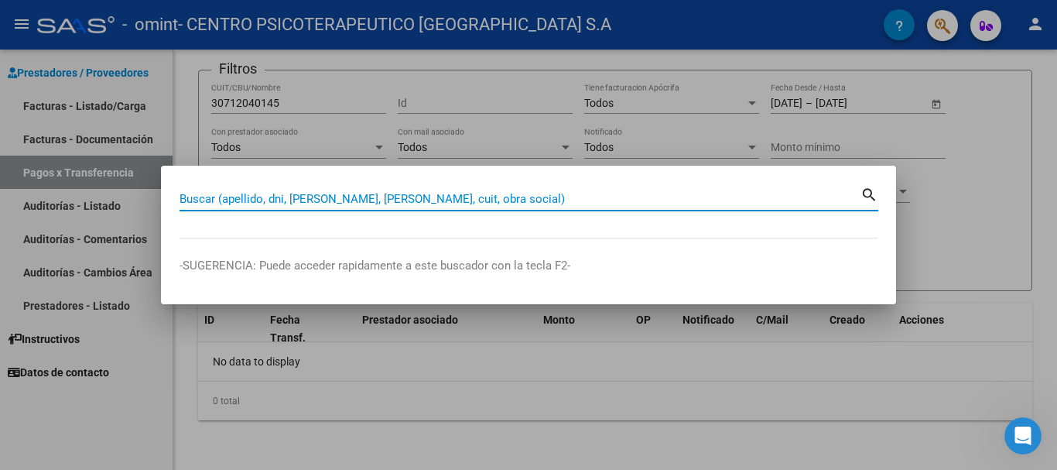
click at [865, 193] on mat-icon "search" at bounding box center [869, 193] width 18 height 19
click at [549, 203] on input "Buscar (apellido, dni, [PERSON_NAME], [PERSON_NAME], cuit, obra social)" at bounding box center [519, 199] width 681 height 14
paste input "30-71204014-5"
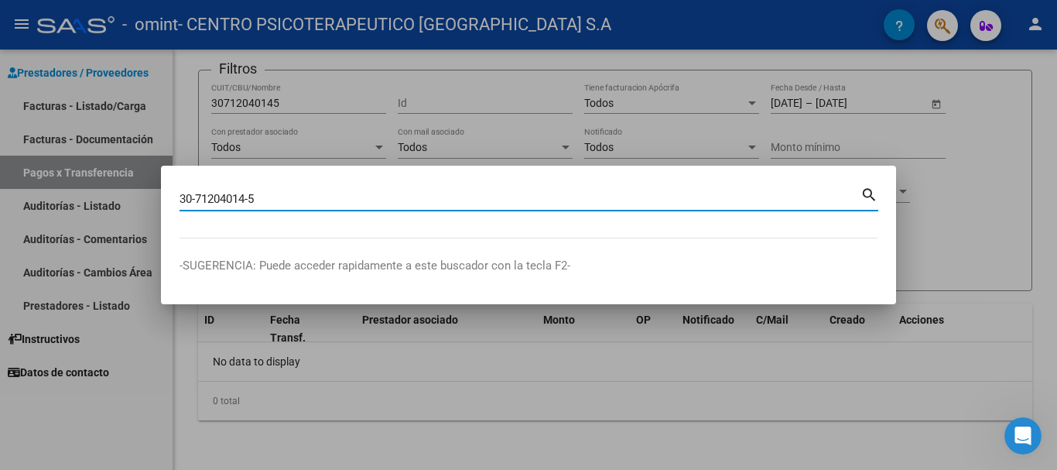
type input "30-71204014-5"
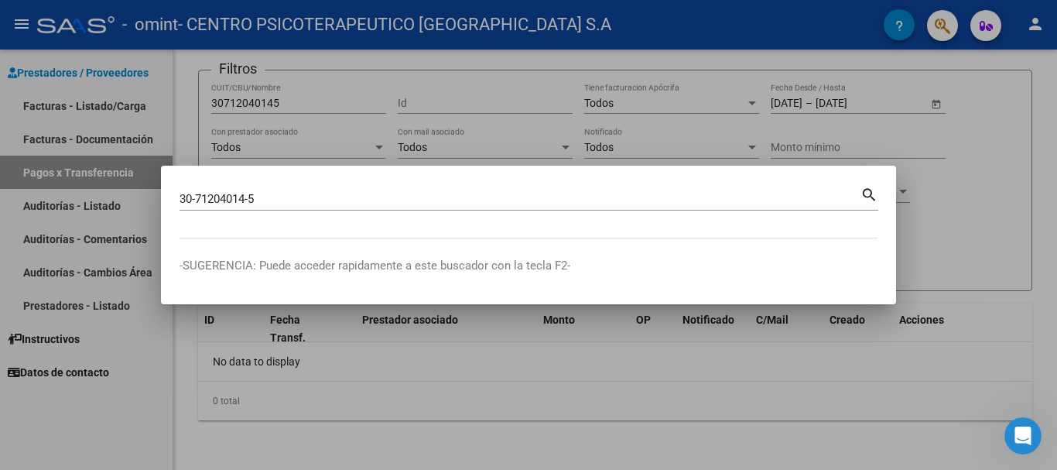
click at [866, 193] on mat-icon "search" at bounding box center [869, 193] width 18 height 19
